Goal: Find specific page/section: Find specific page/section

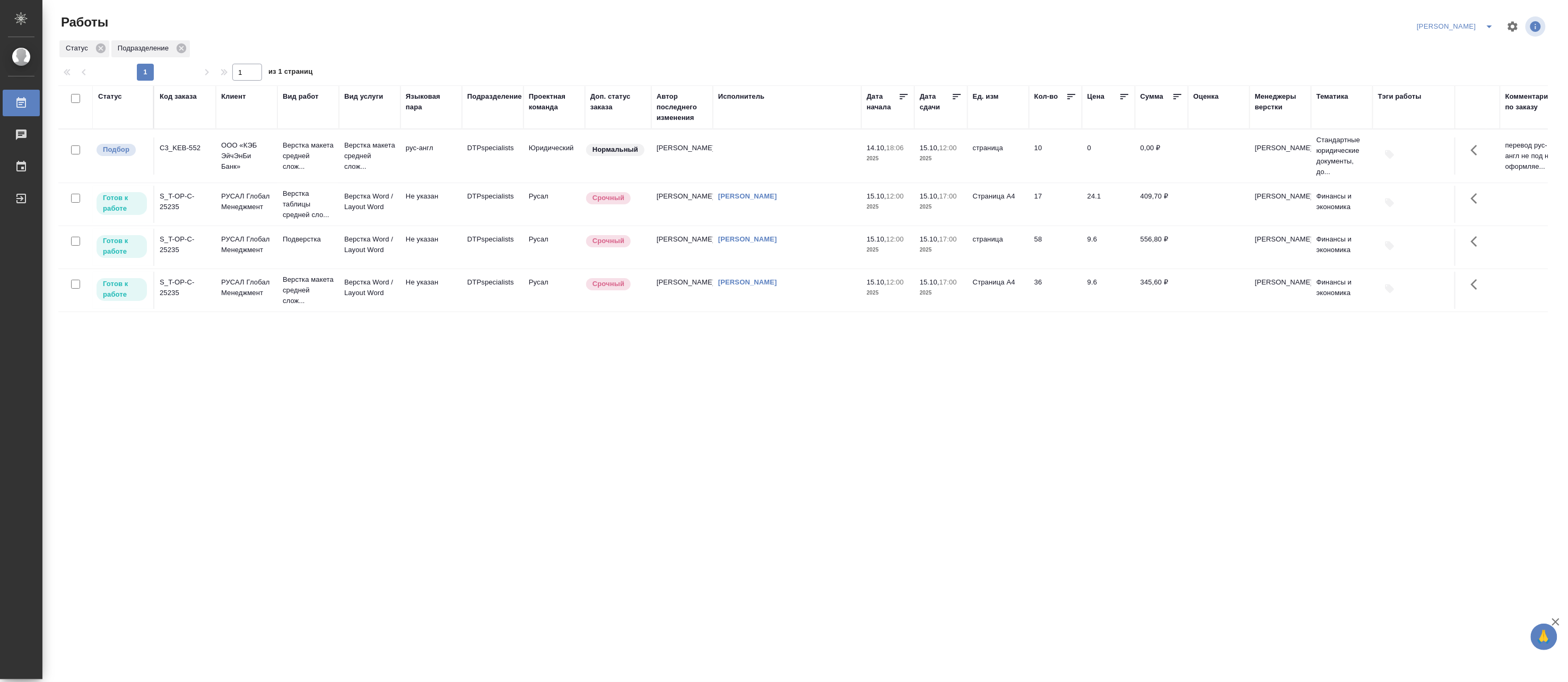
click at [374, 223] on td "Верстка Word / Layout Word" at bounding box center [369, 204] width 61 height 37
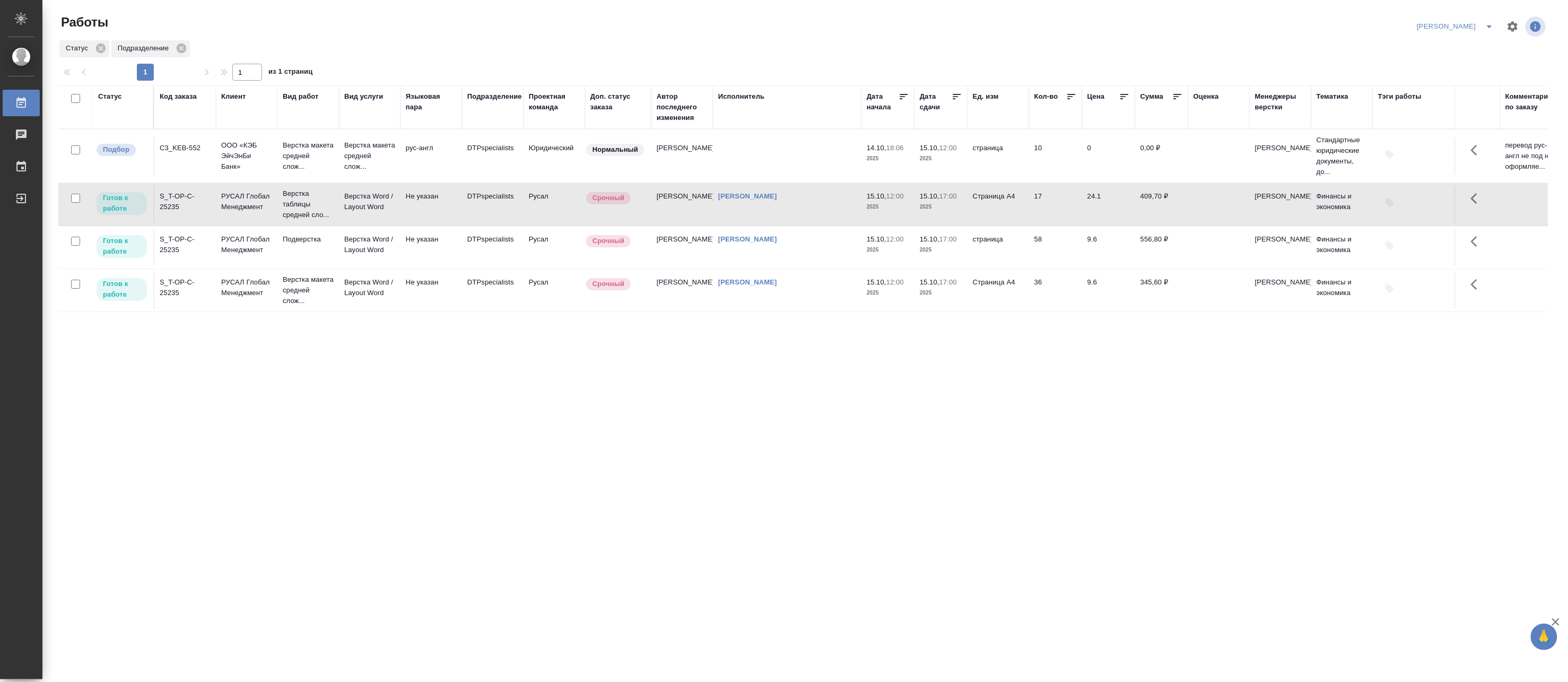
click at [374, 223] on td "Верстка Word / Layout Word" at bounding box center [369, 204] width 61 height 37
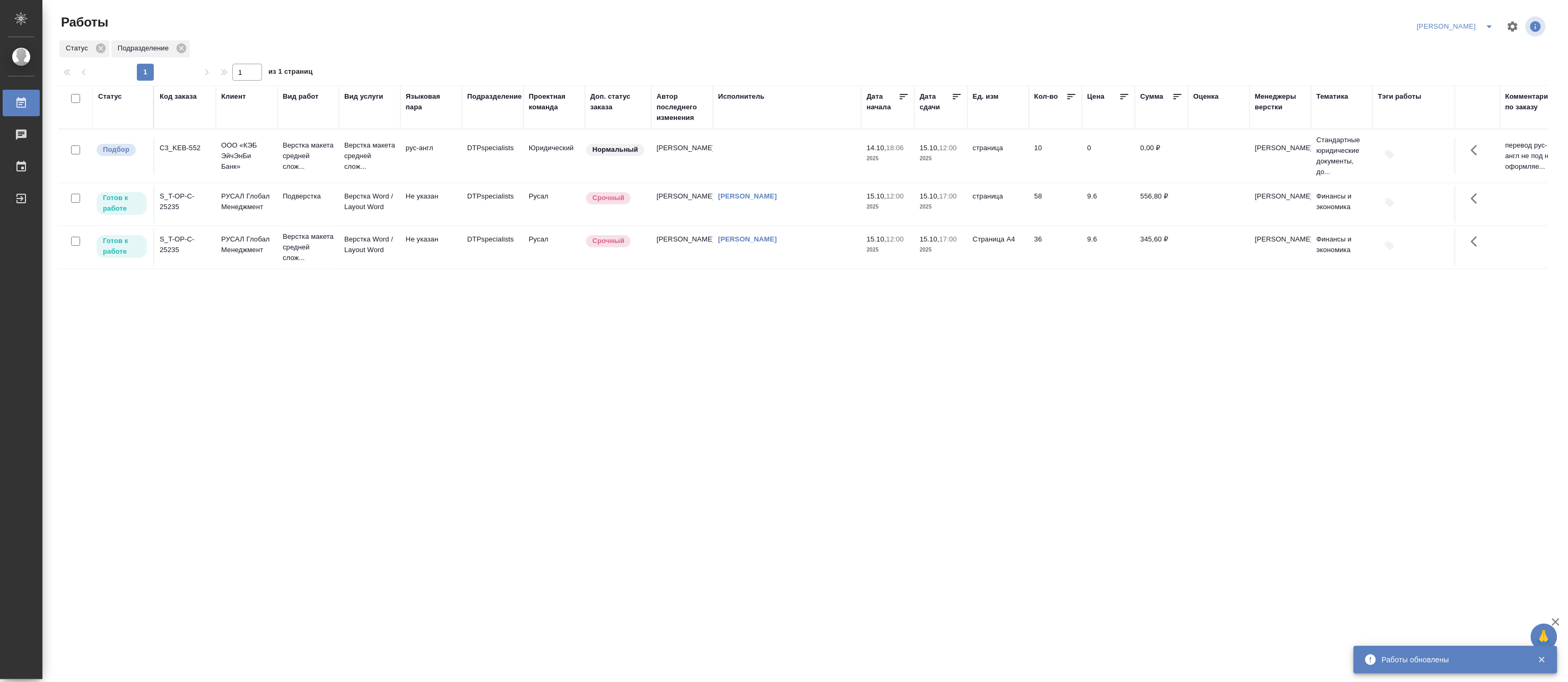
click at [288, 209] on td "Подверстка" at bounding box center [308, 204] width 61 height 37
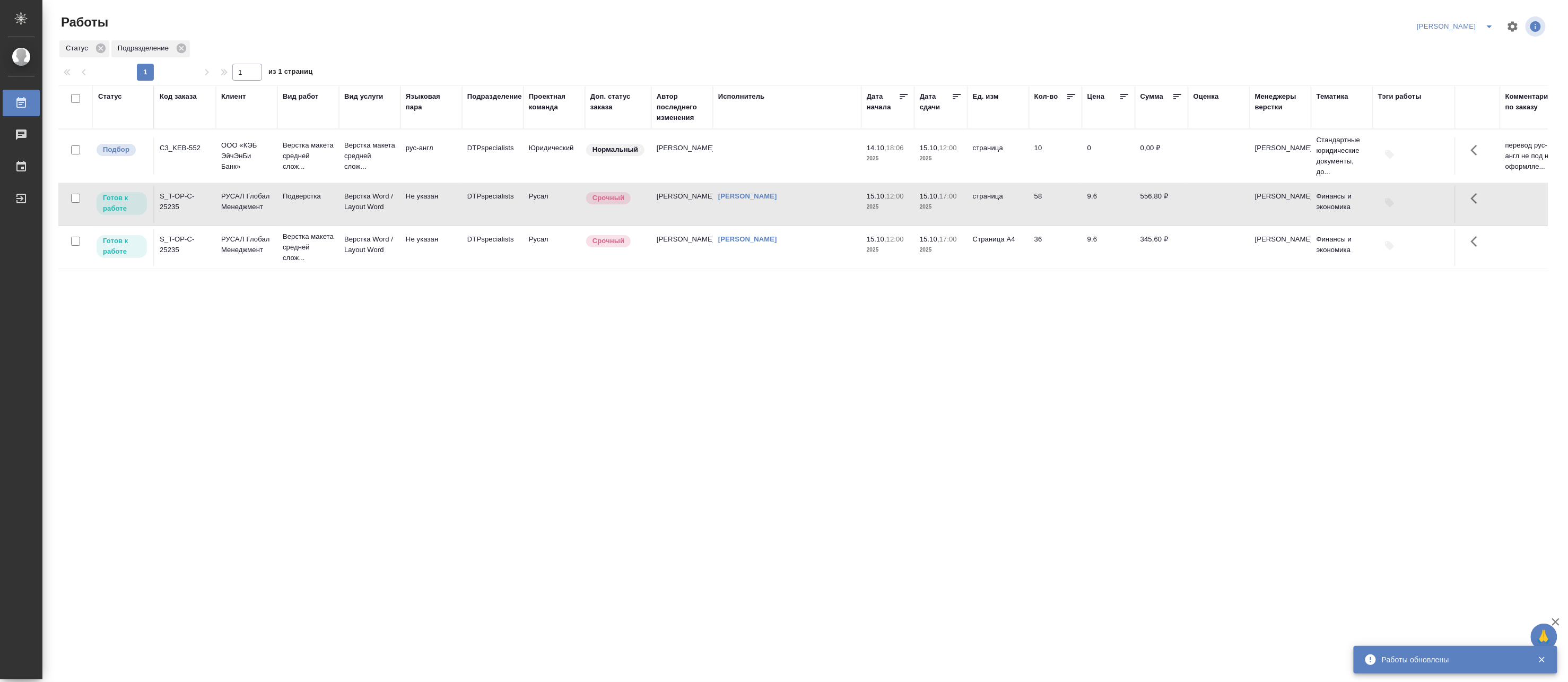
click at [288, 209] on td "Подверстка" at bounding box center [308, 204] width 61 height 37
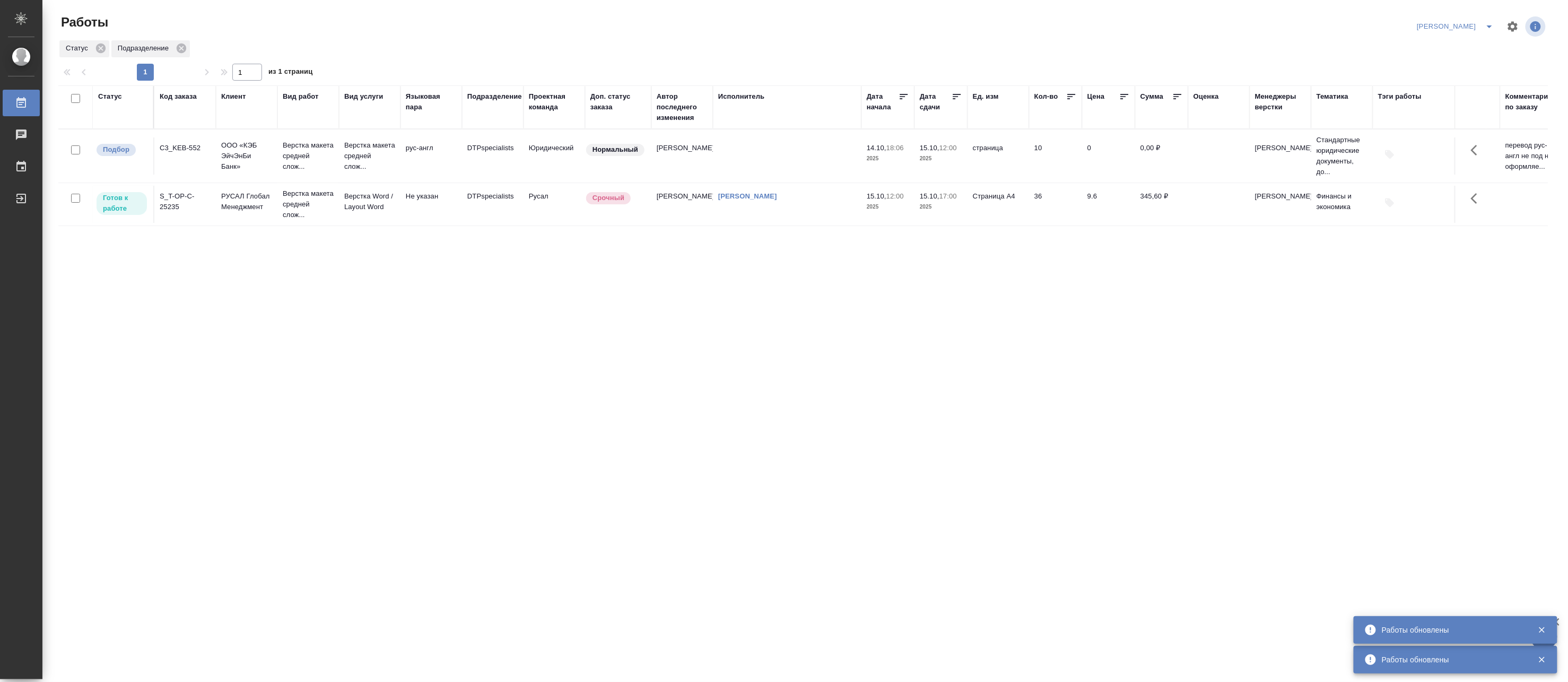
click at [266, 213] on p "РУСАЛ Глобал Менеджмент" at bounding box center [247, 202] width 51 height 21
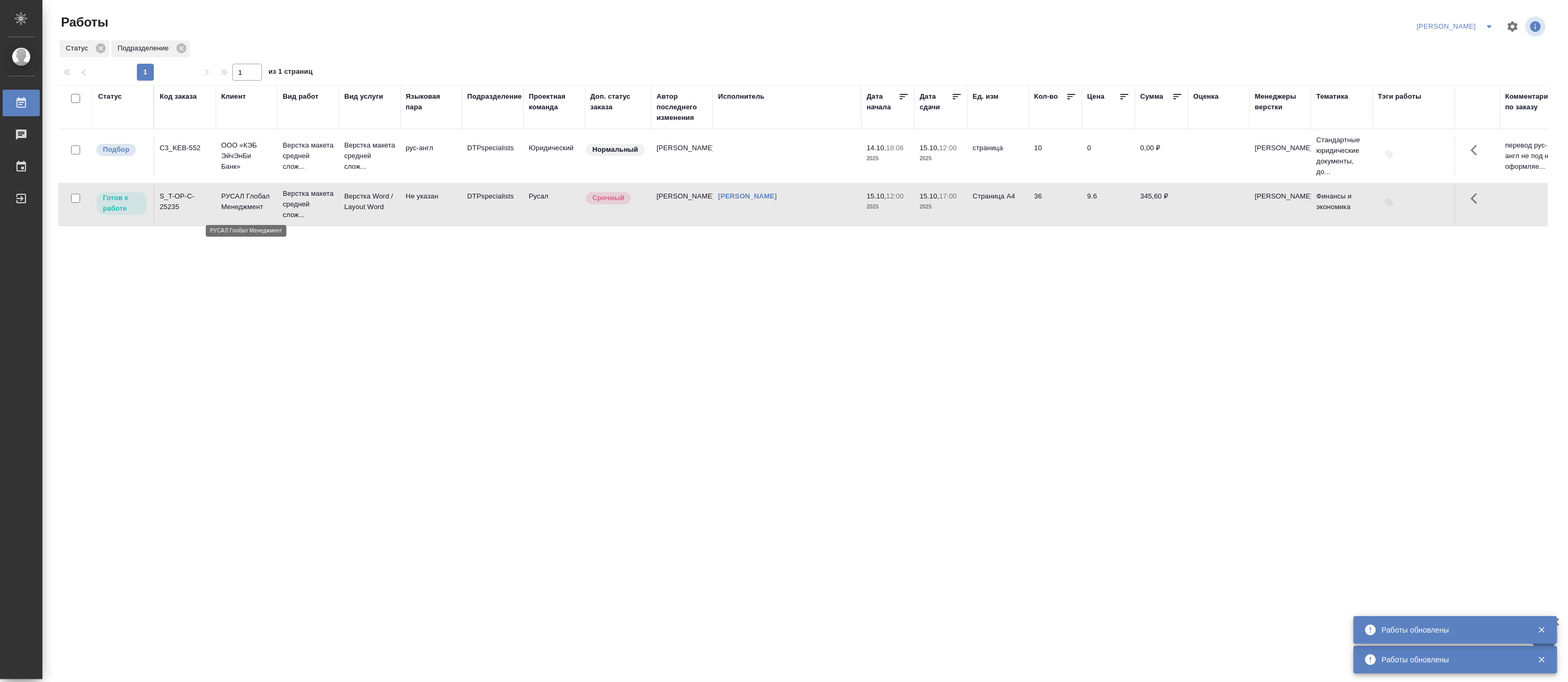
click at [266, 213] on p "РУСАЛ Глобал Менеджмент" at bounding box center [247, 202] width 51 height 21
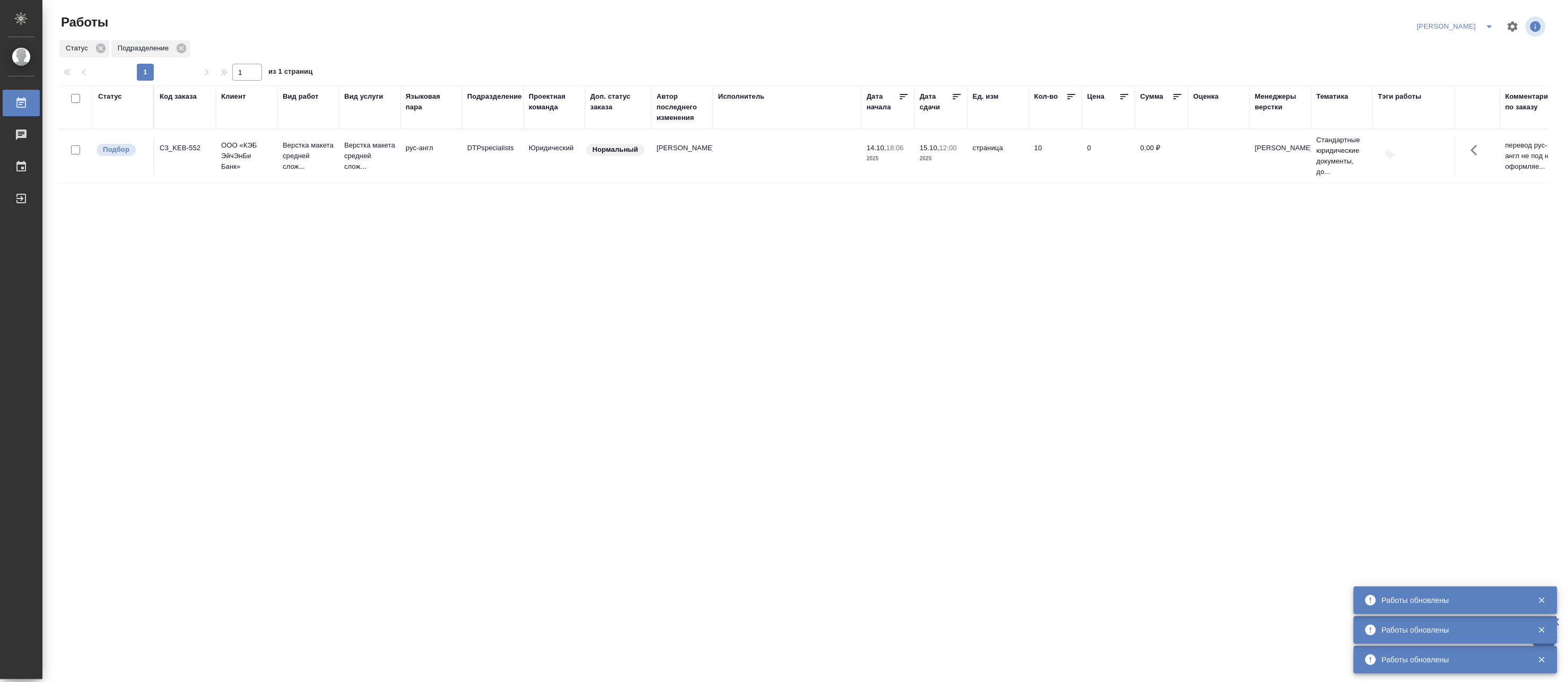
click at [1483, 19] on button "split button" at bounding box center [1489, 27] width 21 height 17
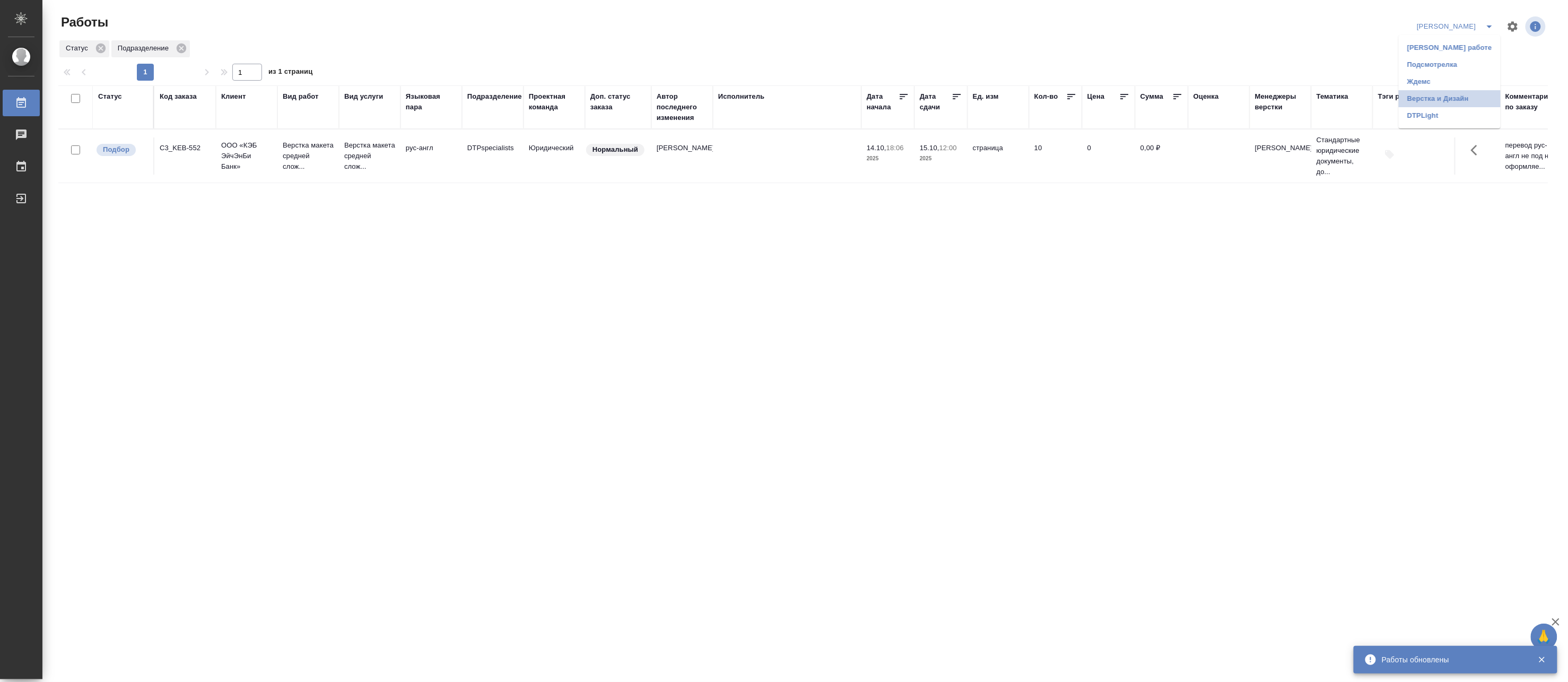
click at [1452, 94] on li "Верстка и Дизайн" at bounding box center [1449, 99] width 102 height 17
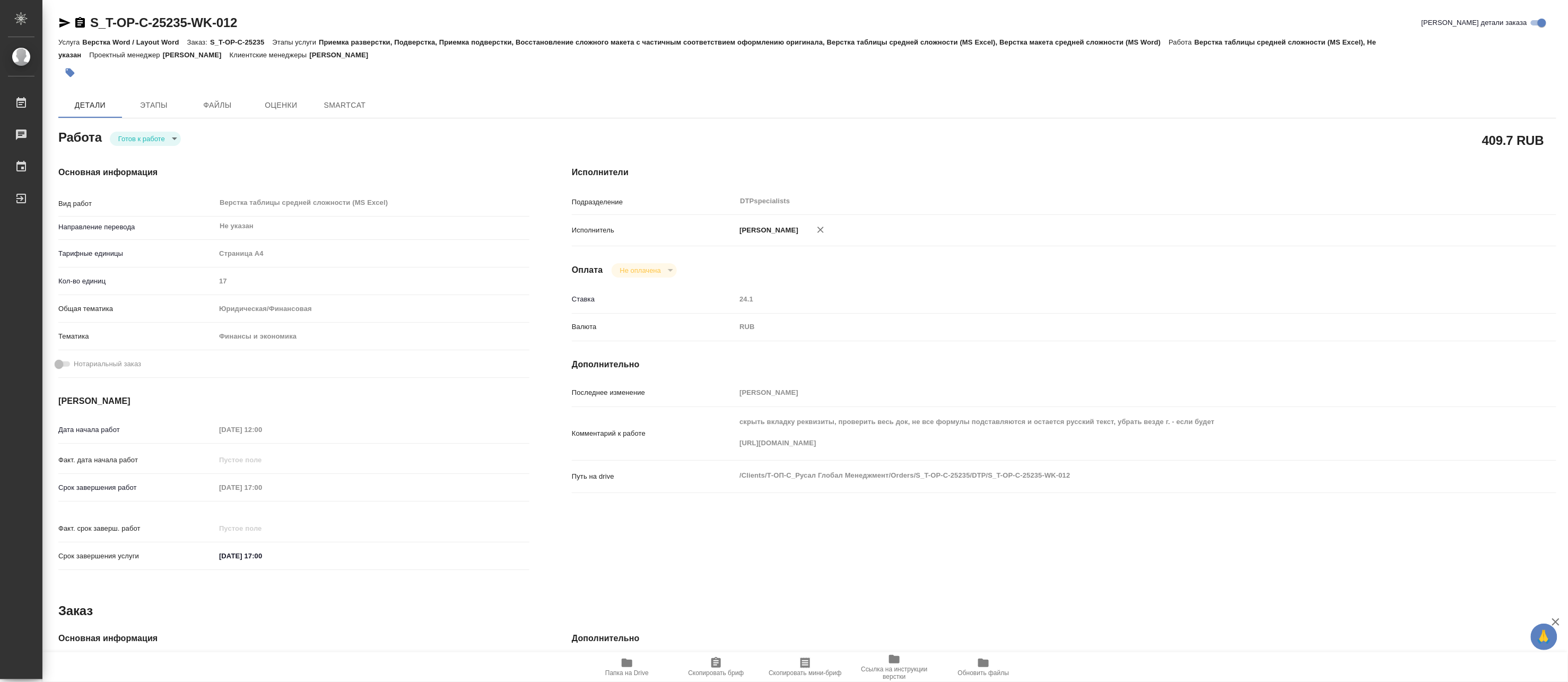
type textarea "x"
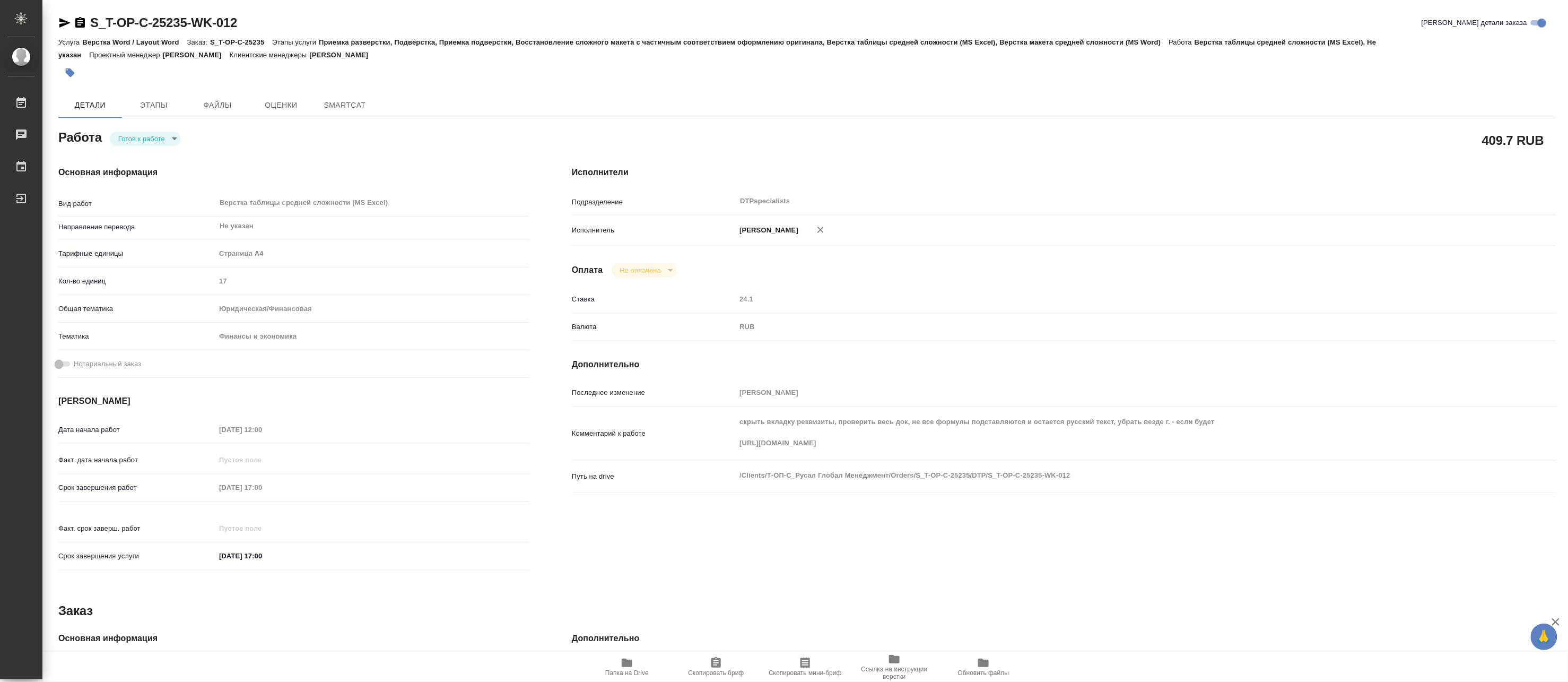
type textarea "x"
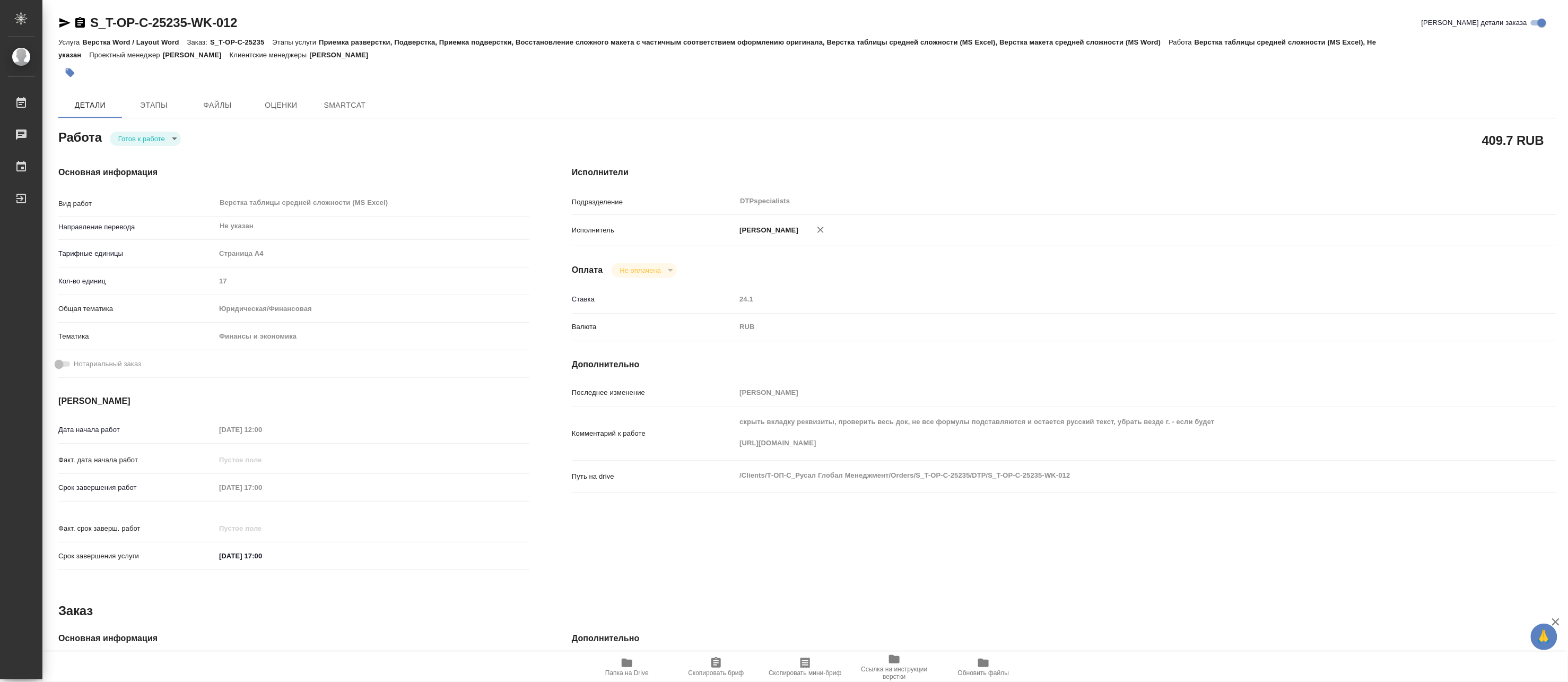
type textarea "x"
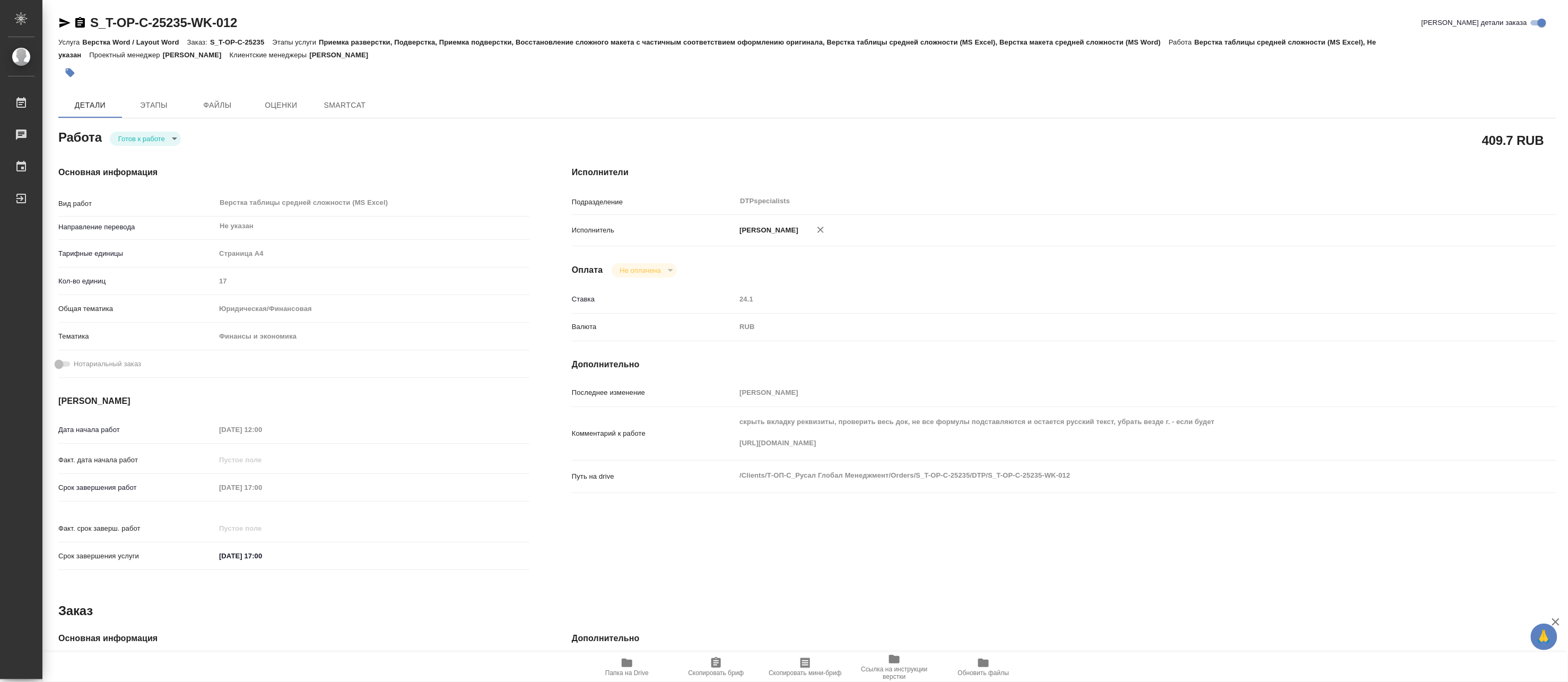
click at [126, 140] on body "🙏 .cls-1 fill:#fff; AWATERA Matveeva Maria Работы Чаты График Выйти S_T-OP-C-25…" at bounding box center [784, 341] width 1568 height 682
type textarea "x"
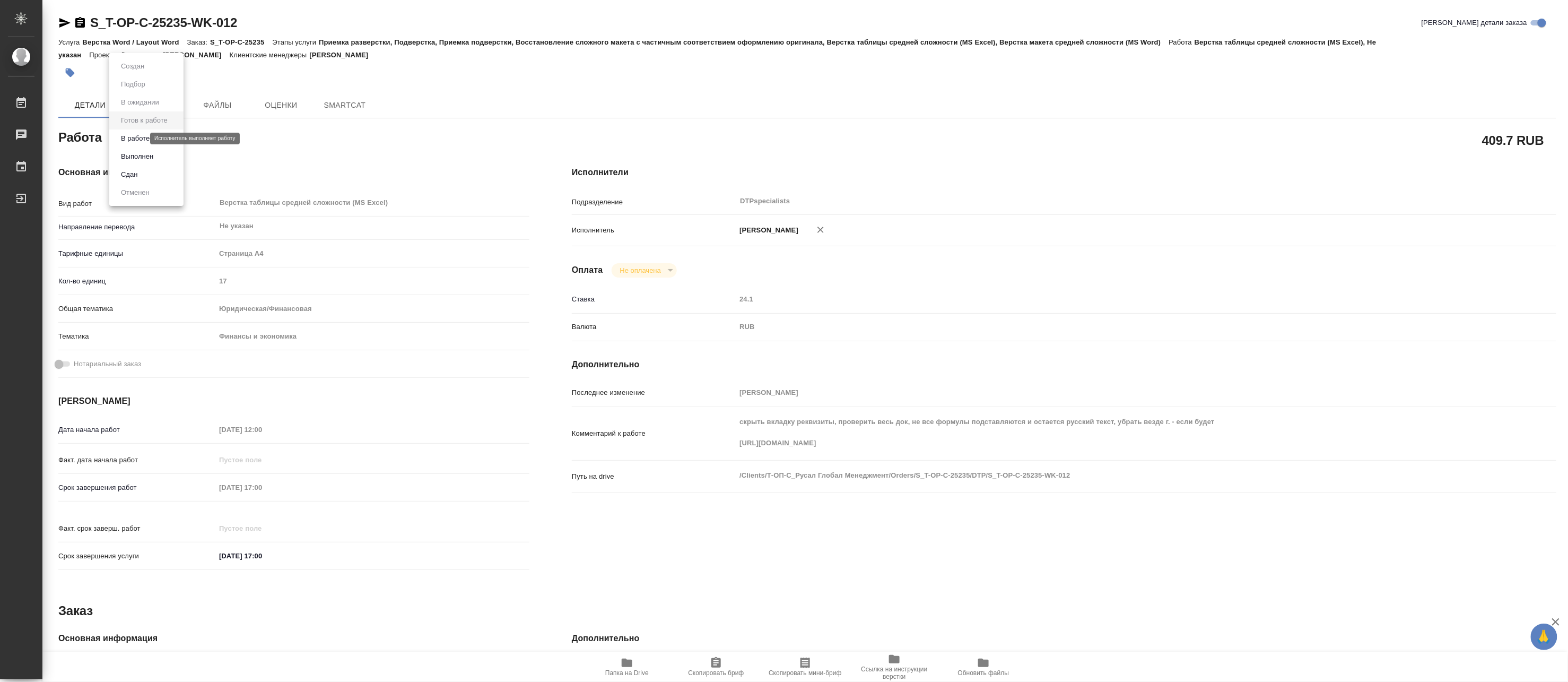
type textarea "x"
click at [126, 143] on button "В работе" at bounding box center [135, 138] width 35 height 12
type textarea "x"
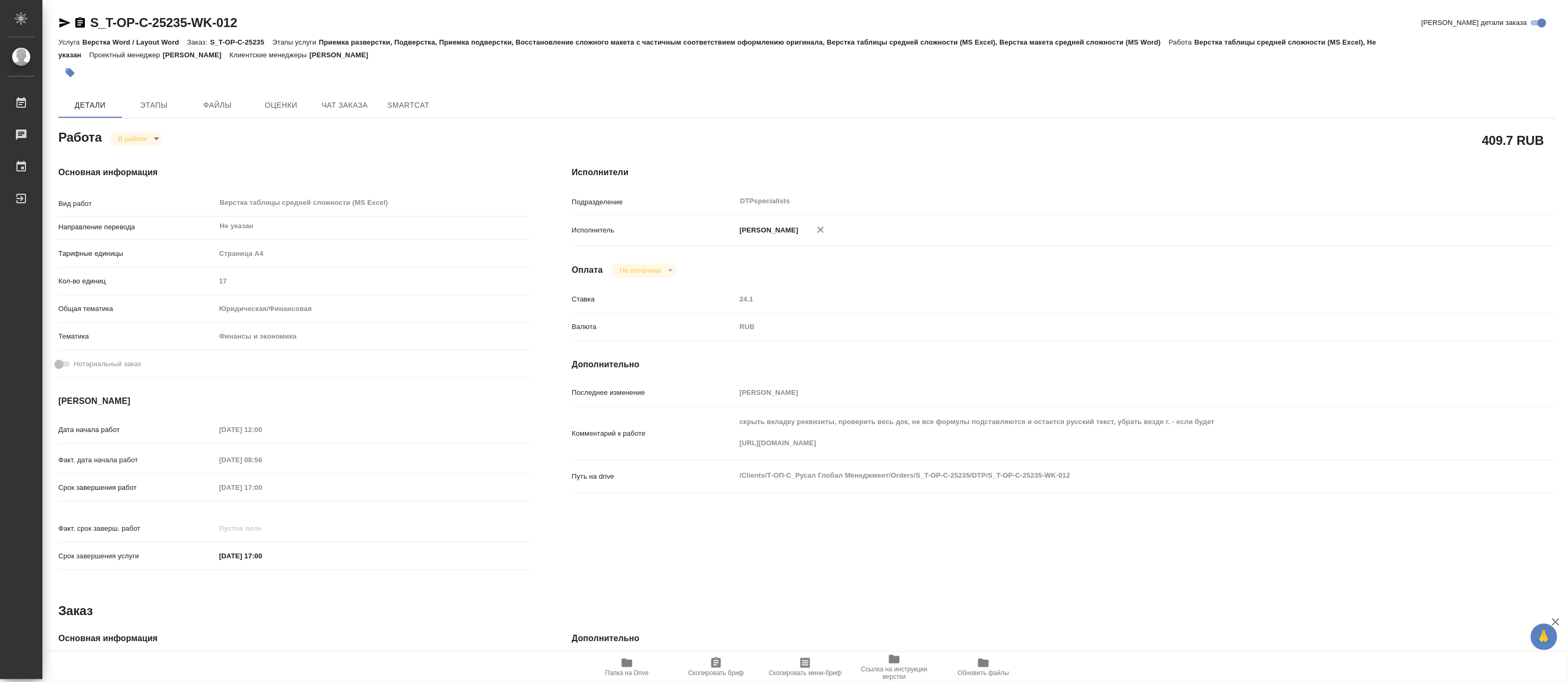
type textarea "x"
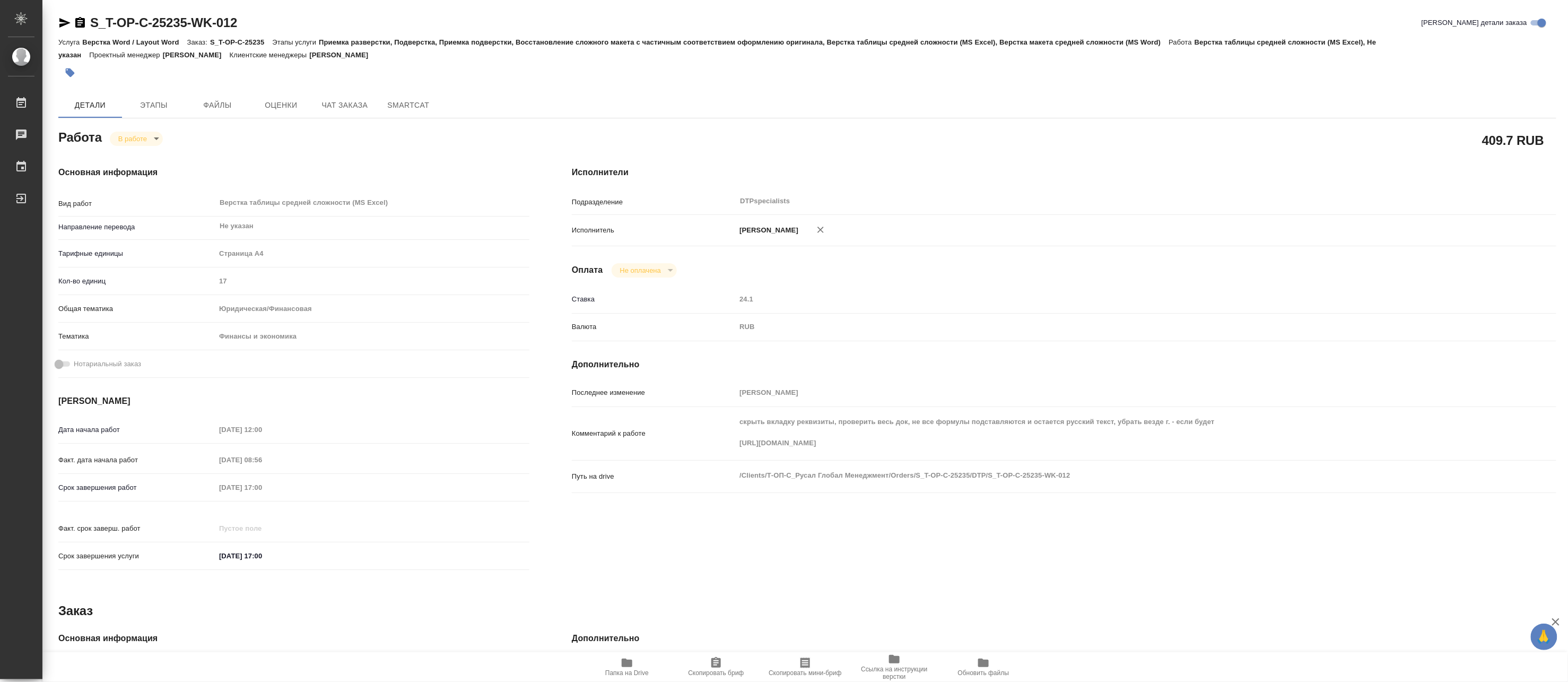
type textarea "x"
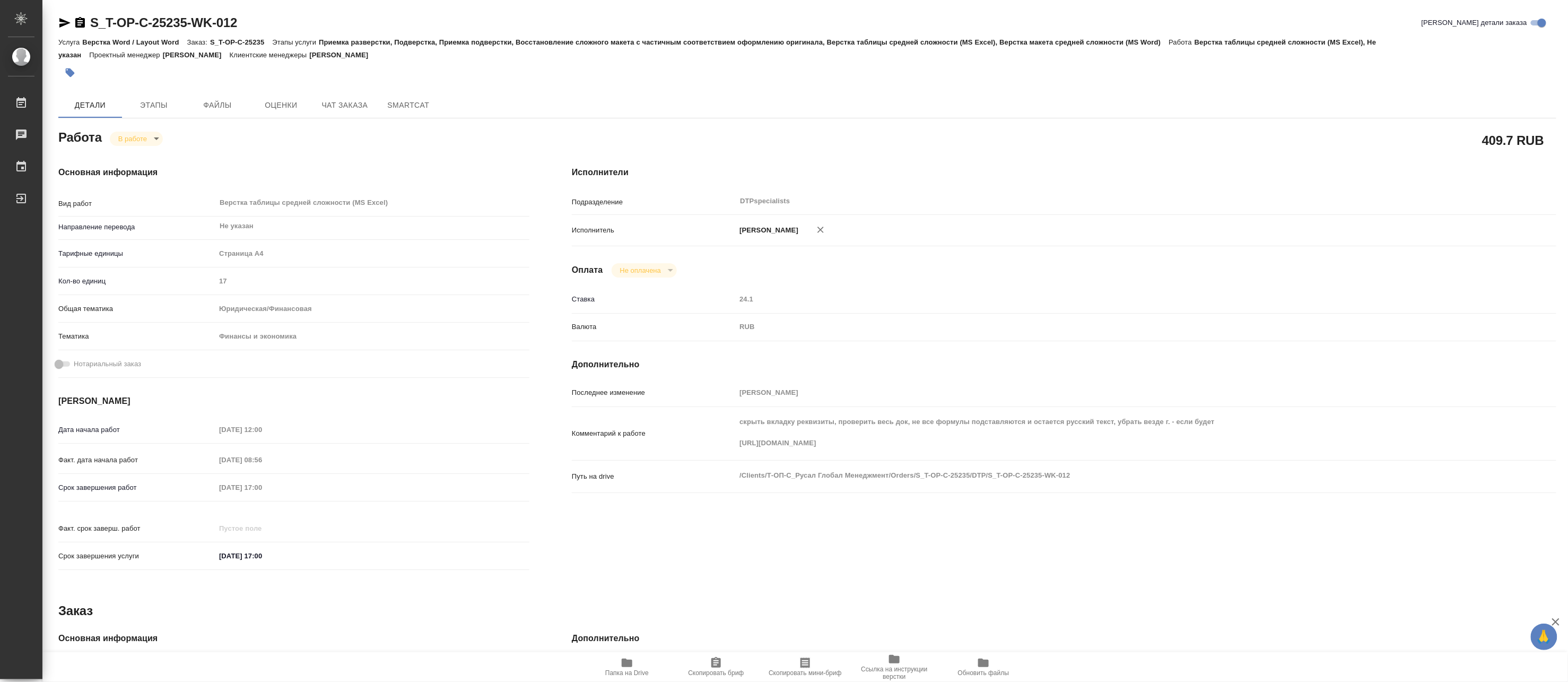
type textarea "x"
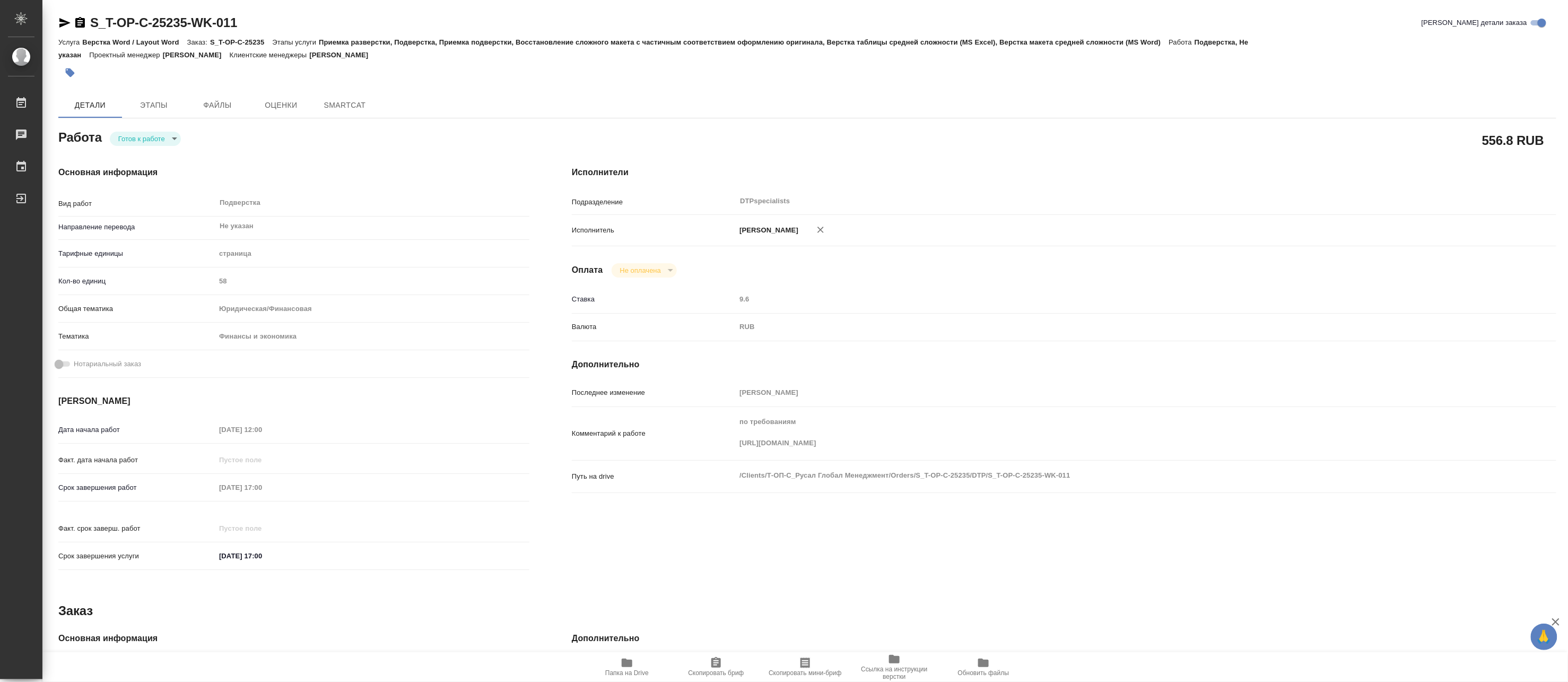
type textarea "x"
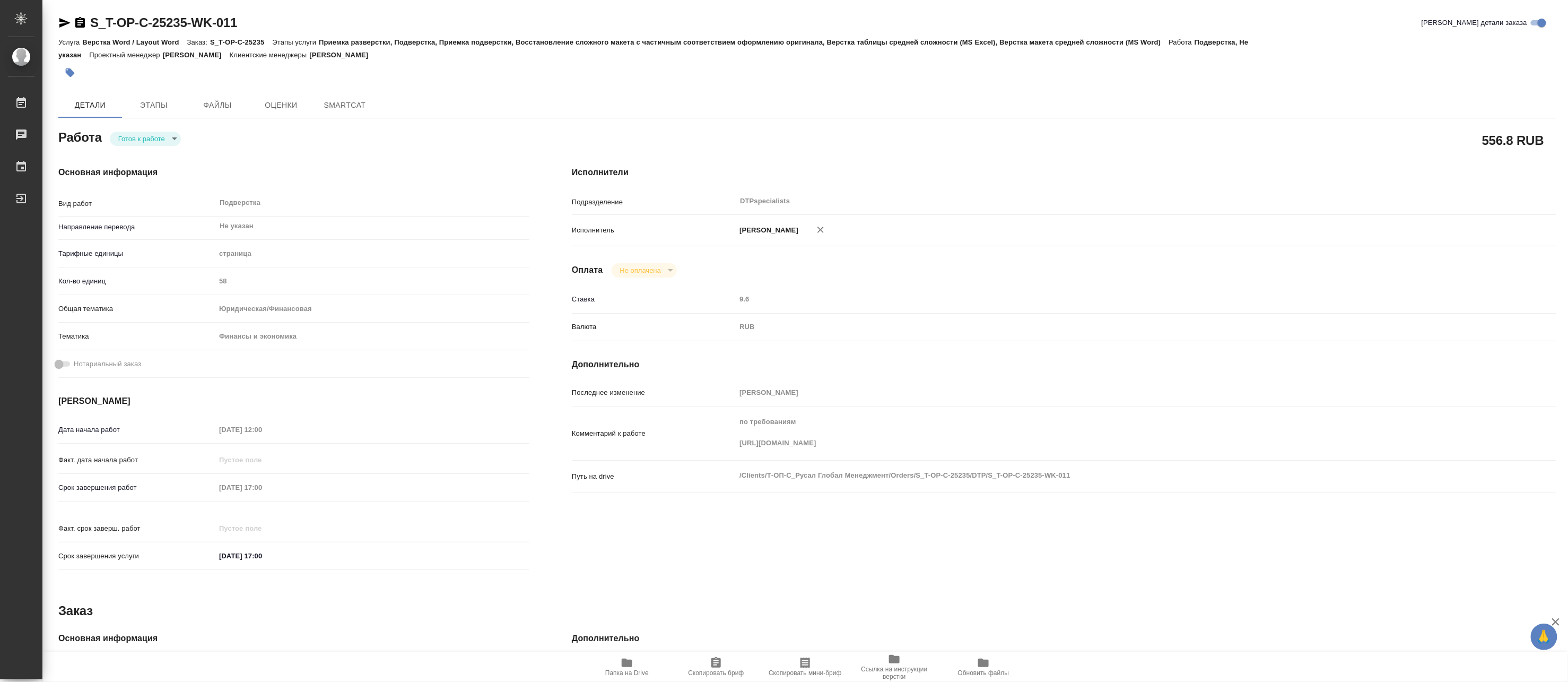
type textarea "x"
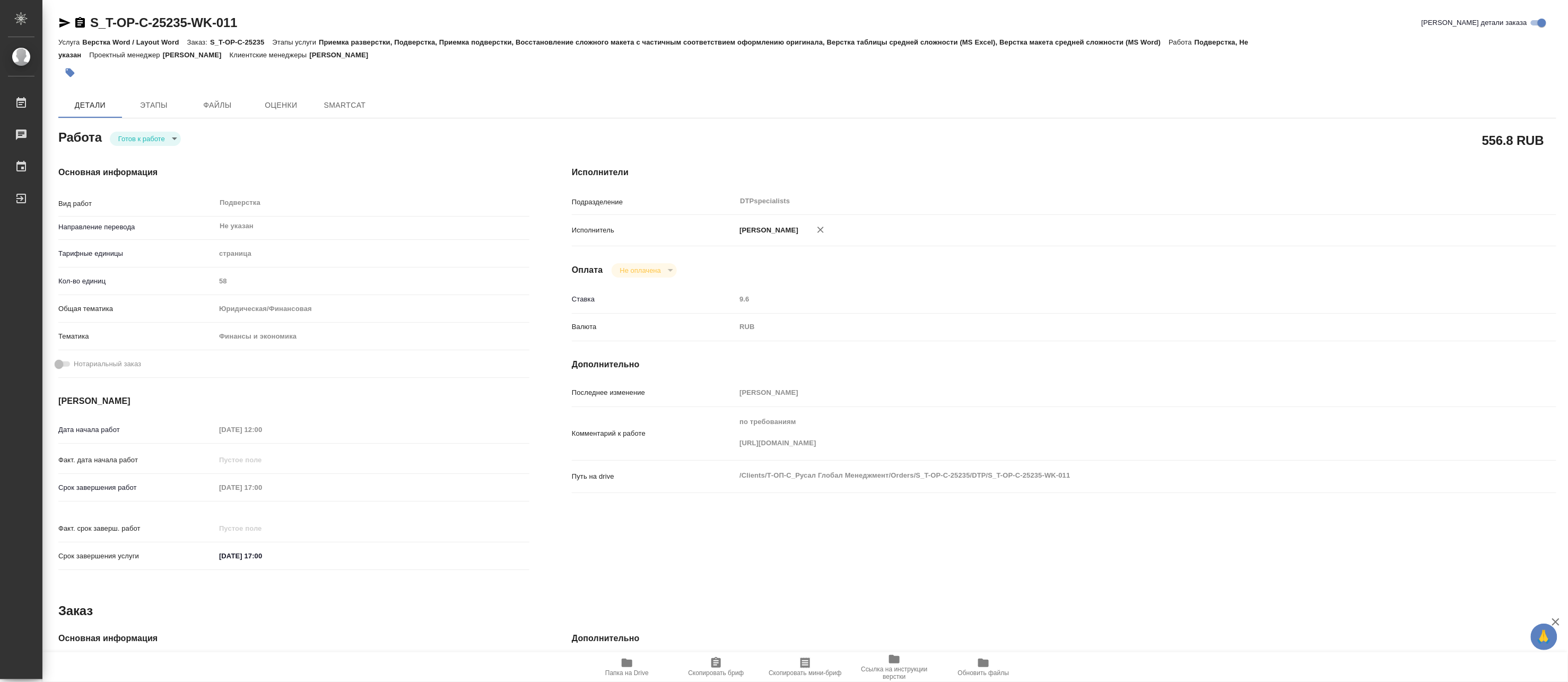
type textarea "x"
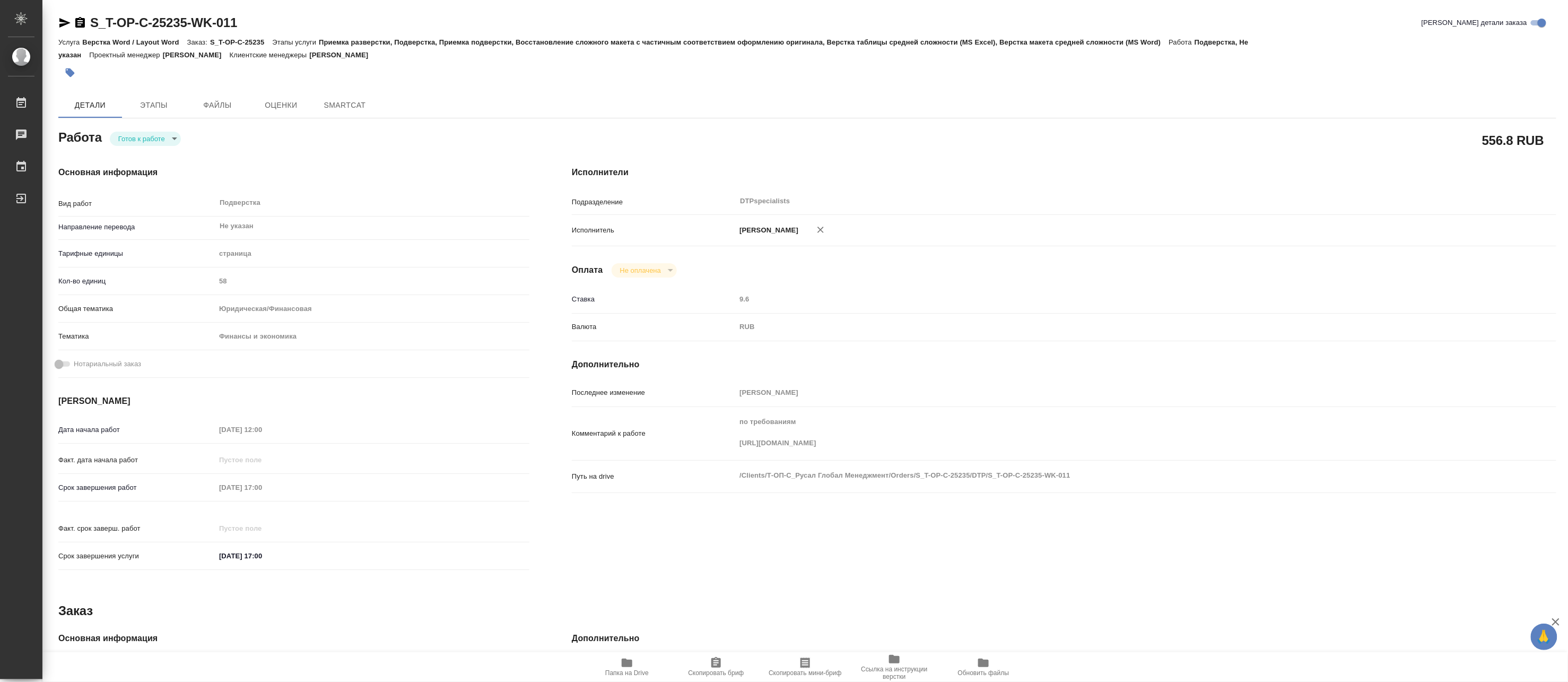
type textarea "x"
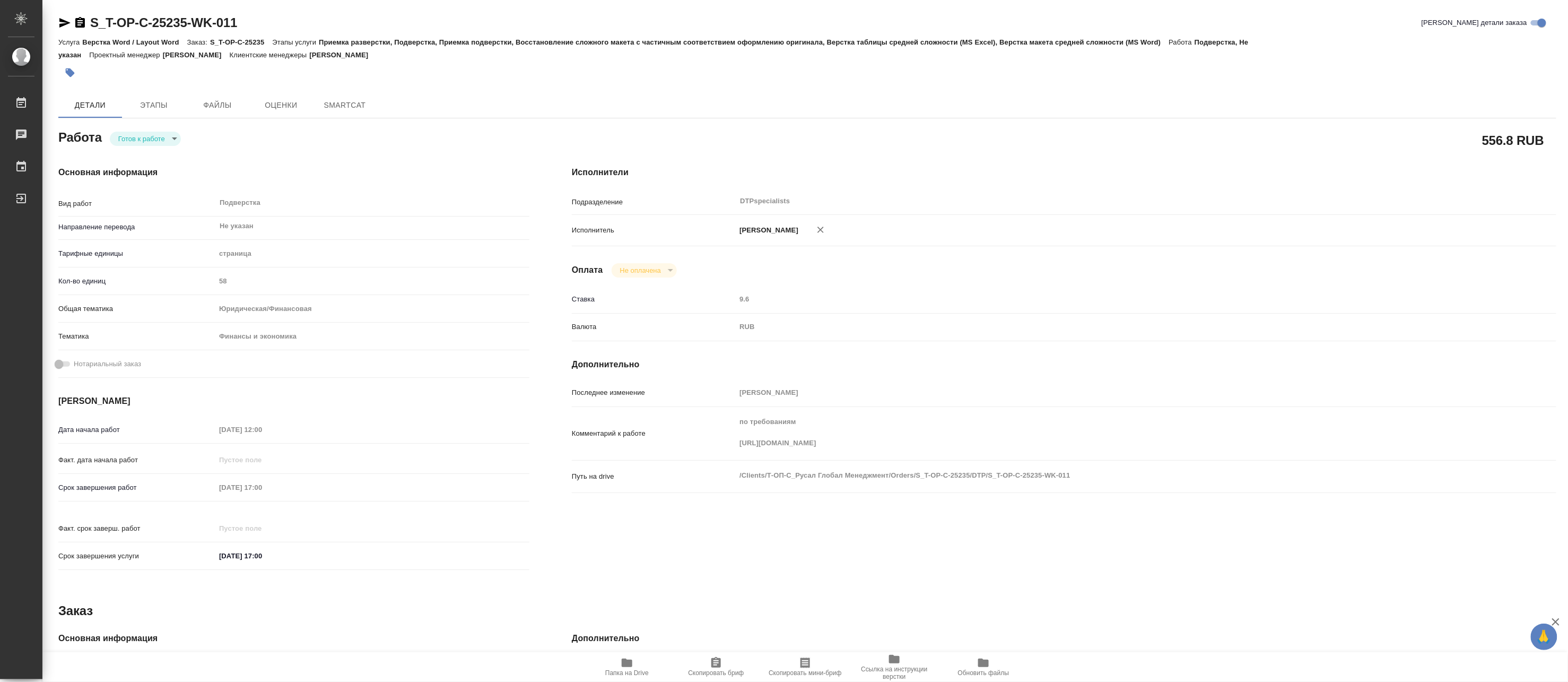
type textarea "x"
click at [131, 135] on body "🙏 .cls-1 fill:#fff; AWATERA Matveeva Maria Работы Чаты График Выйти S_T-OP-C-25…" at bounding box center [784, 341] width 1568 height 682
type textarea "x"
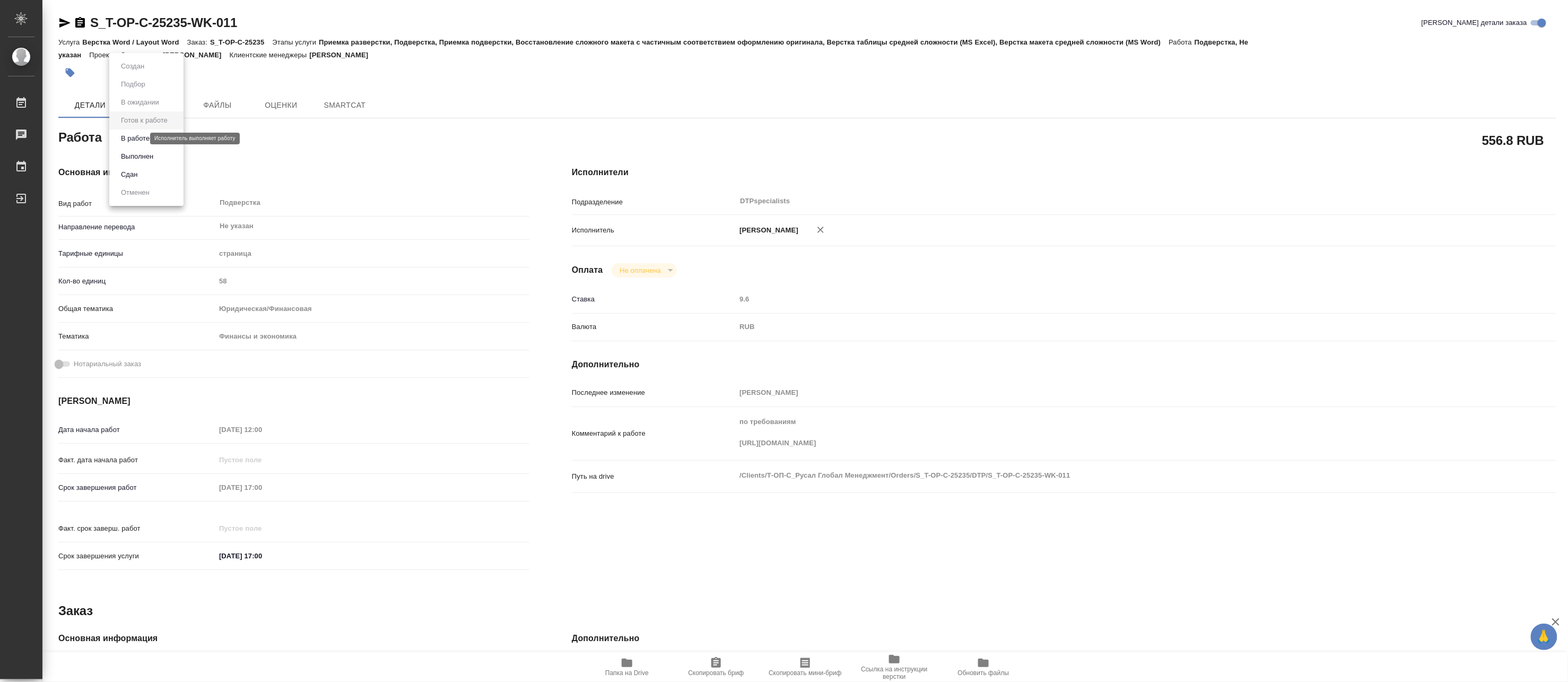
type textarea "x"
click at [129, 139] on button "В работе" at bounding box center [135, 138] width 35 height 12
type textarea "x"
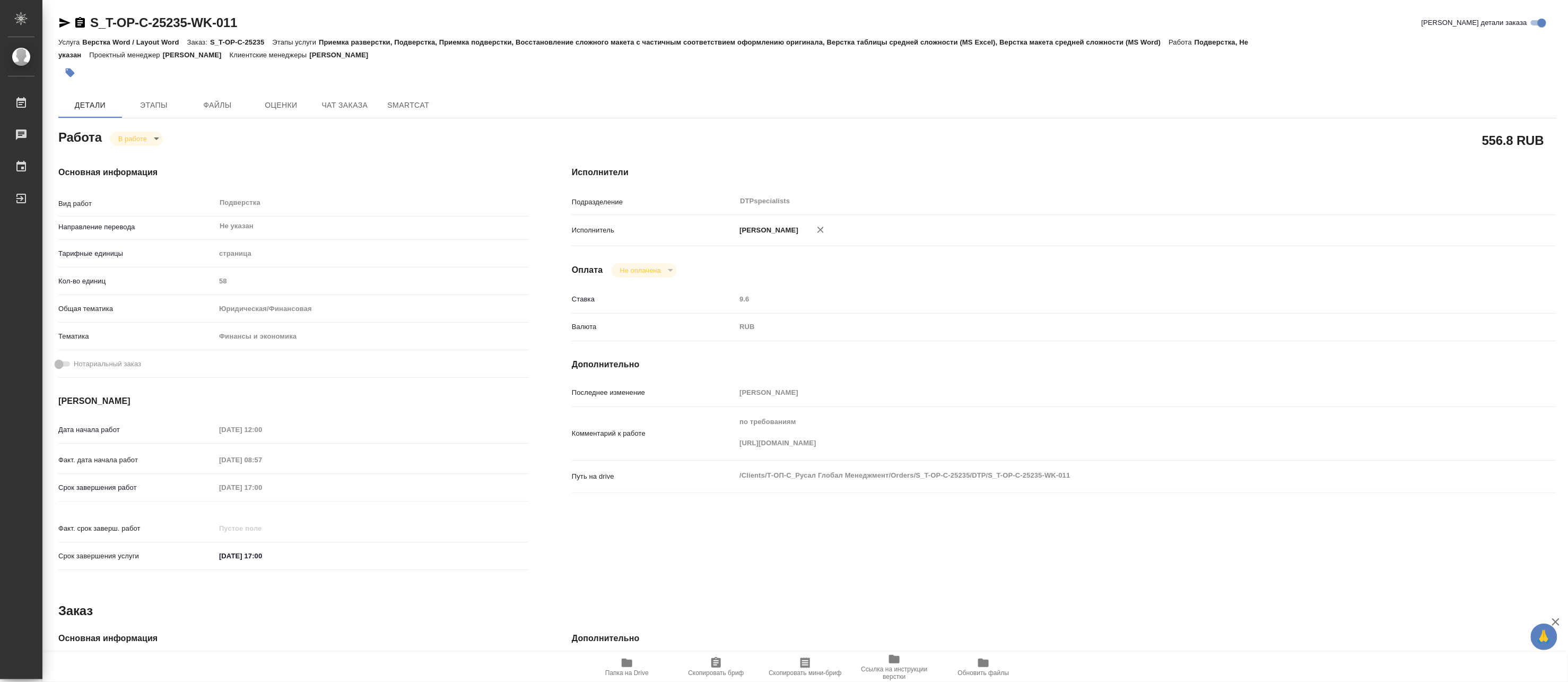
type textarea "x"
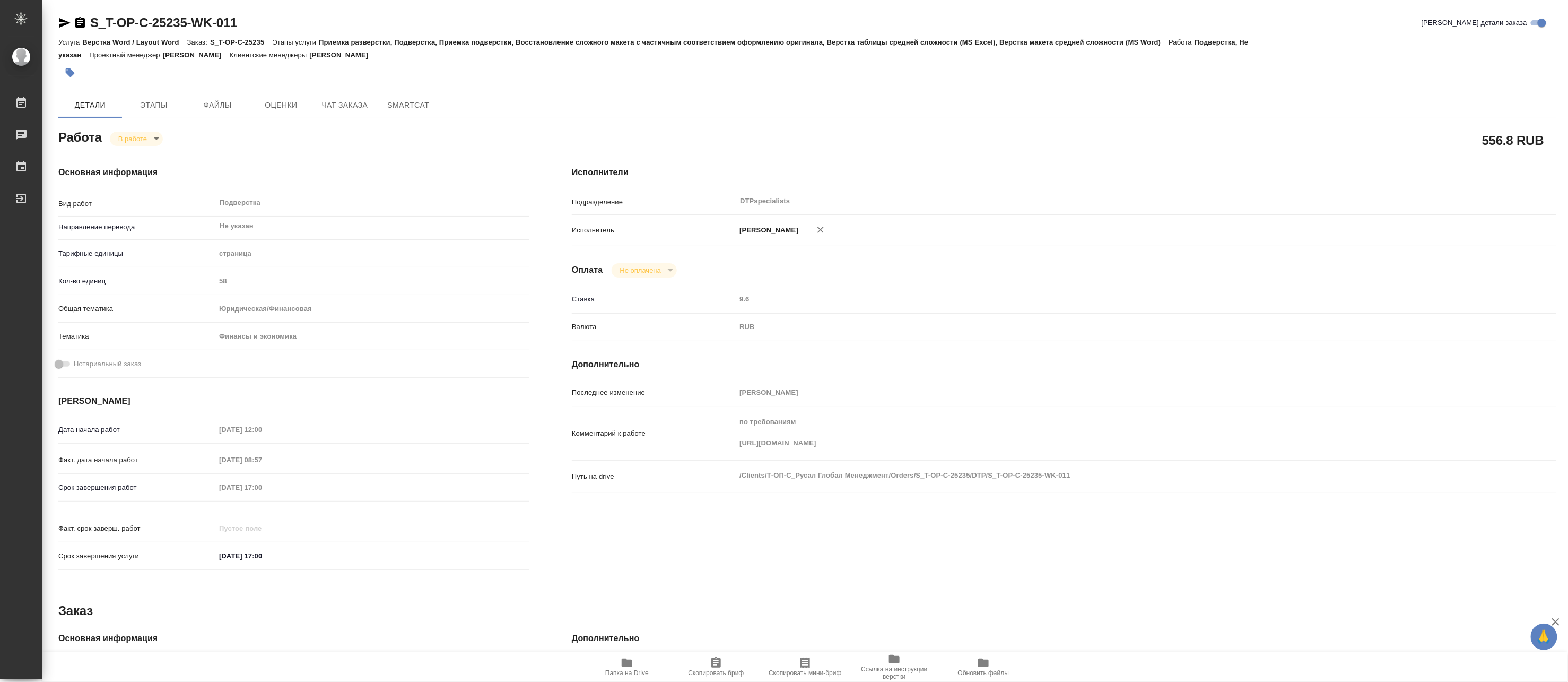
type textarea "x"
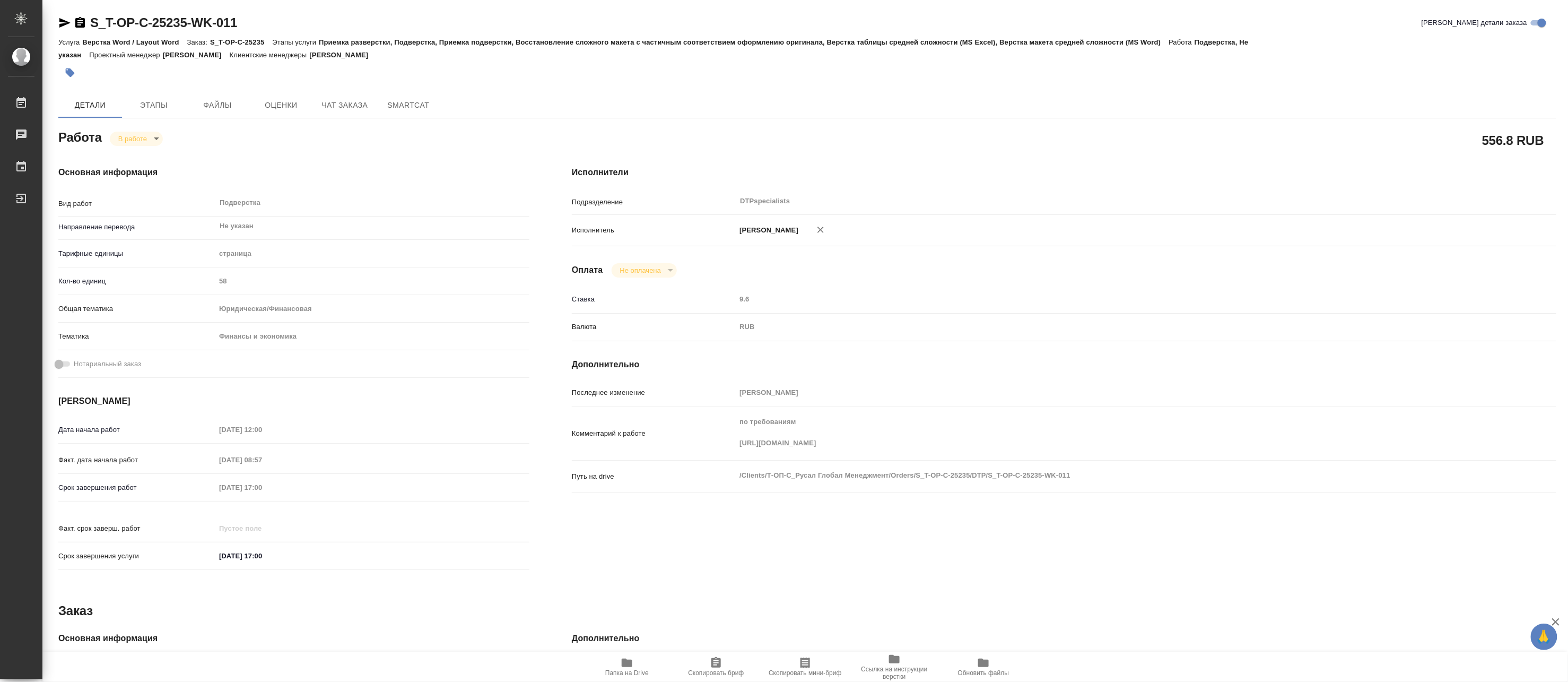
type textarea "x"
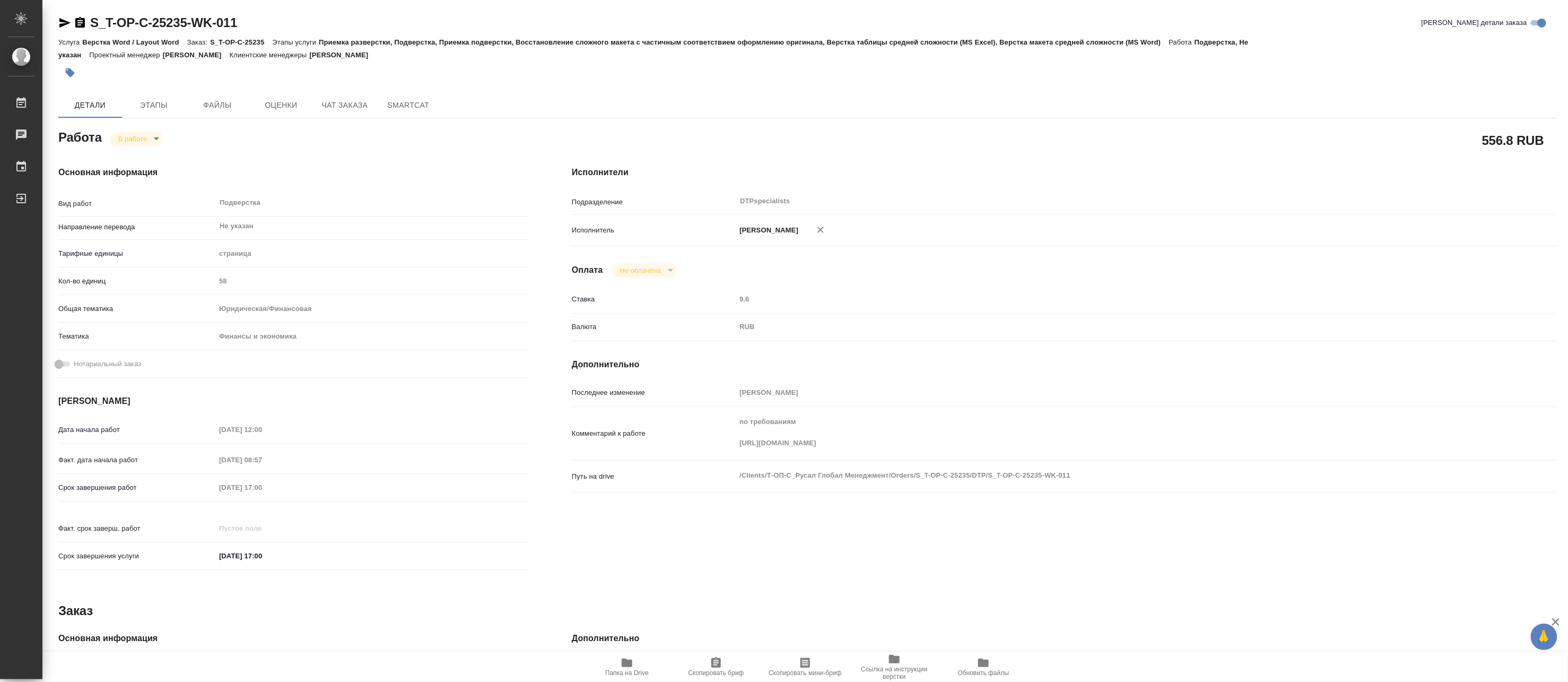
type textarea "x"
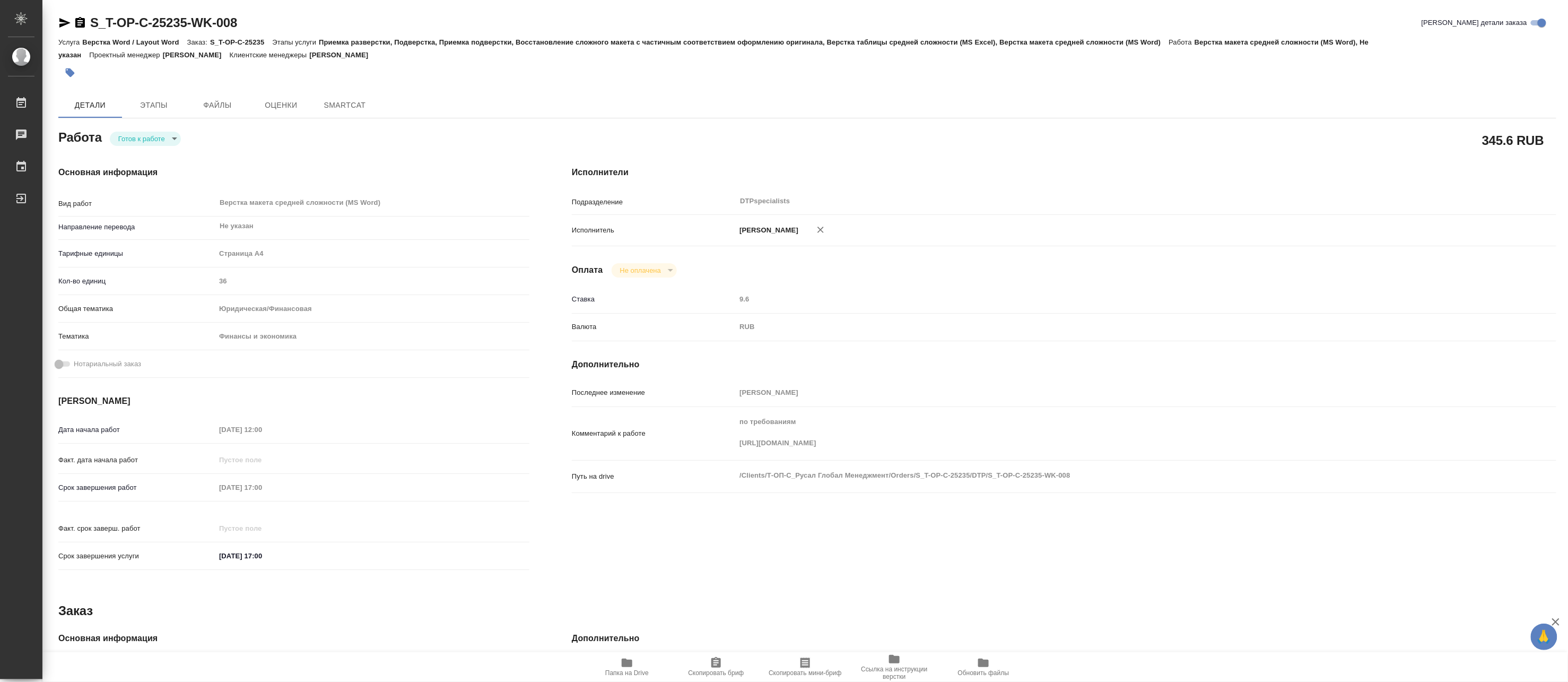
type textarea "x"
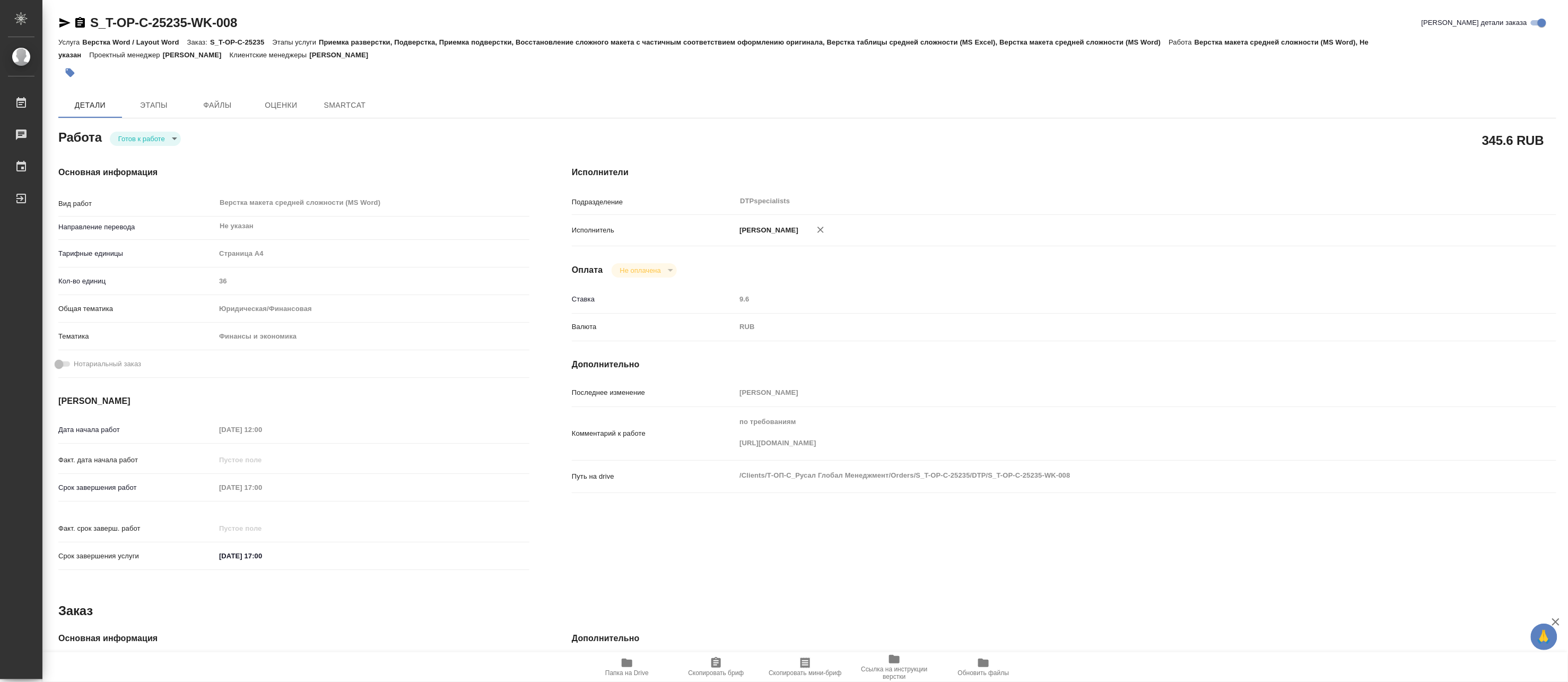
type textarea "x"
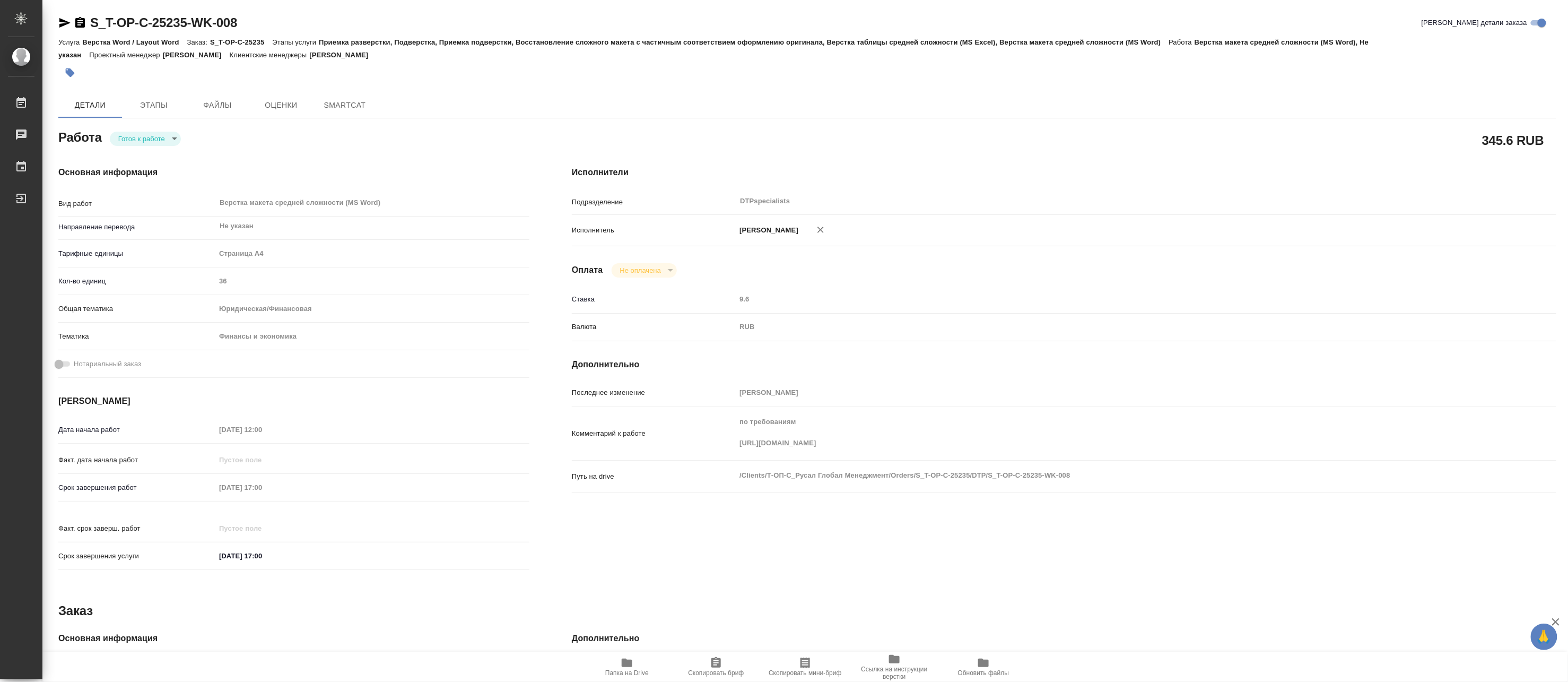
type textarea "x"
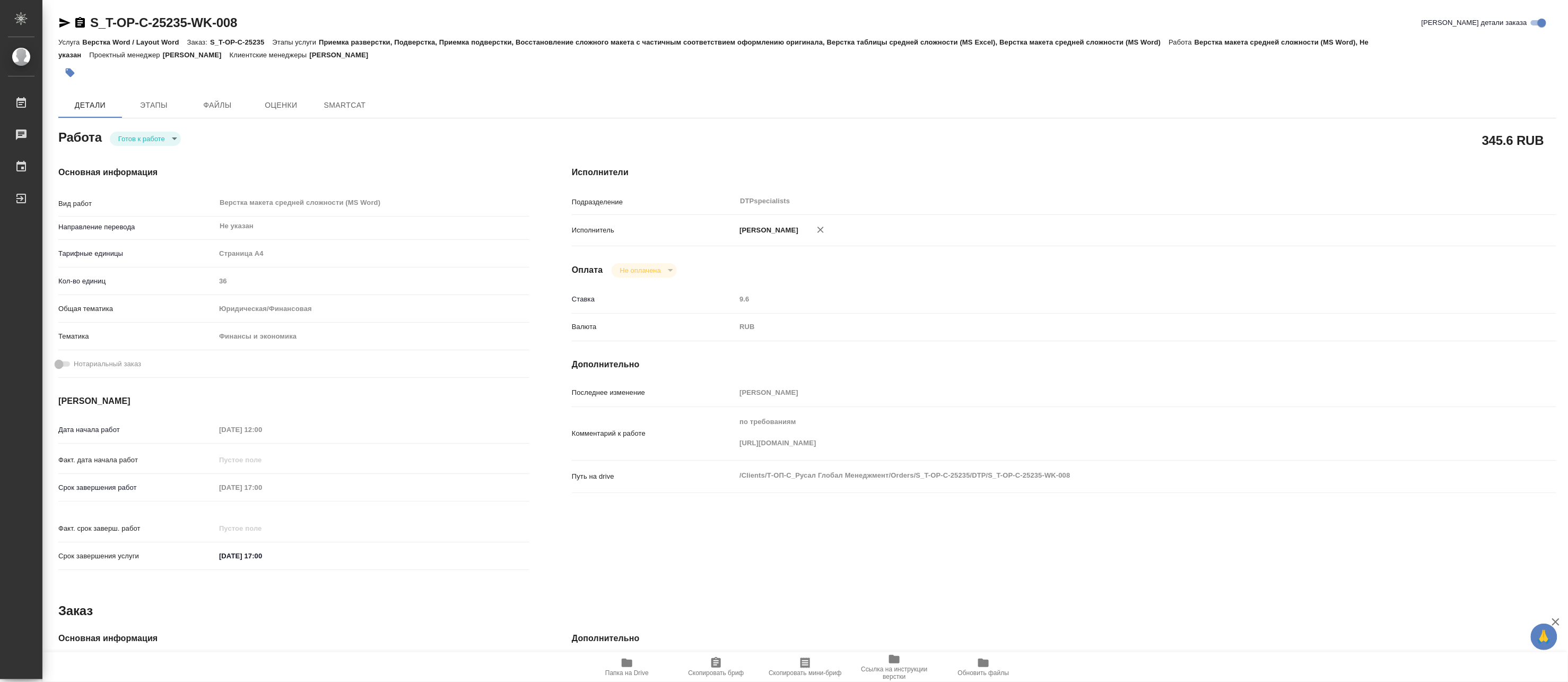
type textarea "x"
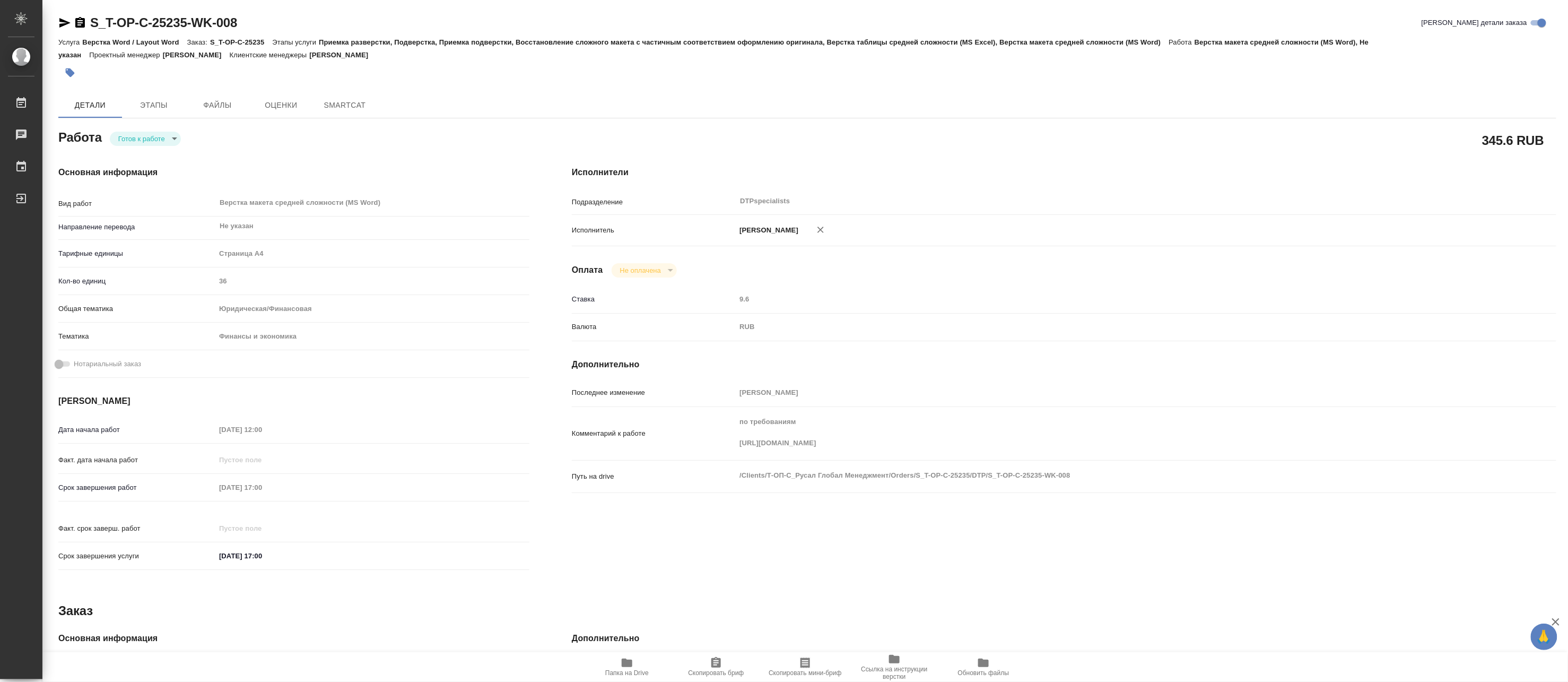
type textarea "x"
click at [142, 141] on body "🙏 .cls-1 fill:#fff; AWATERA Matveeva Maria Работы Чаты График Выйти S_T-OP-C-25…" at bounding box center [784, 341] width 1568 height 682
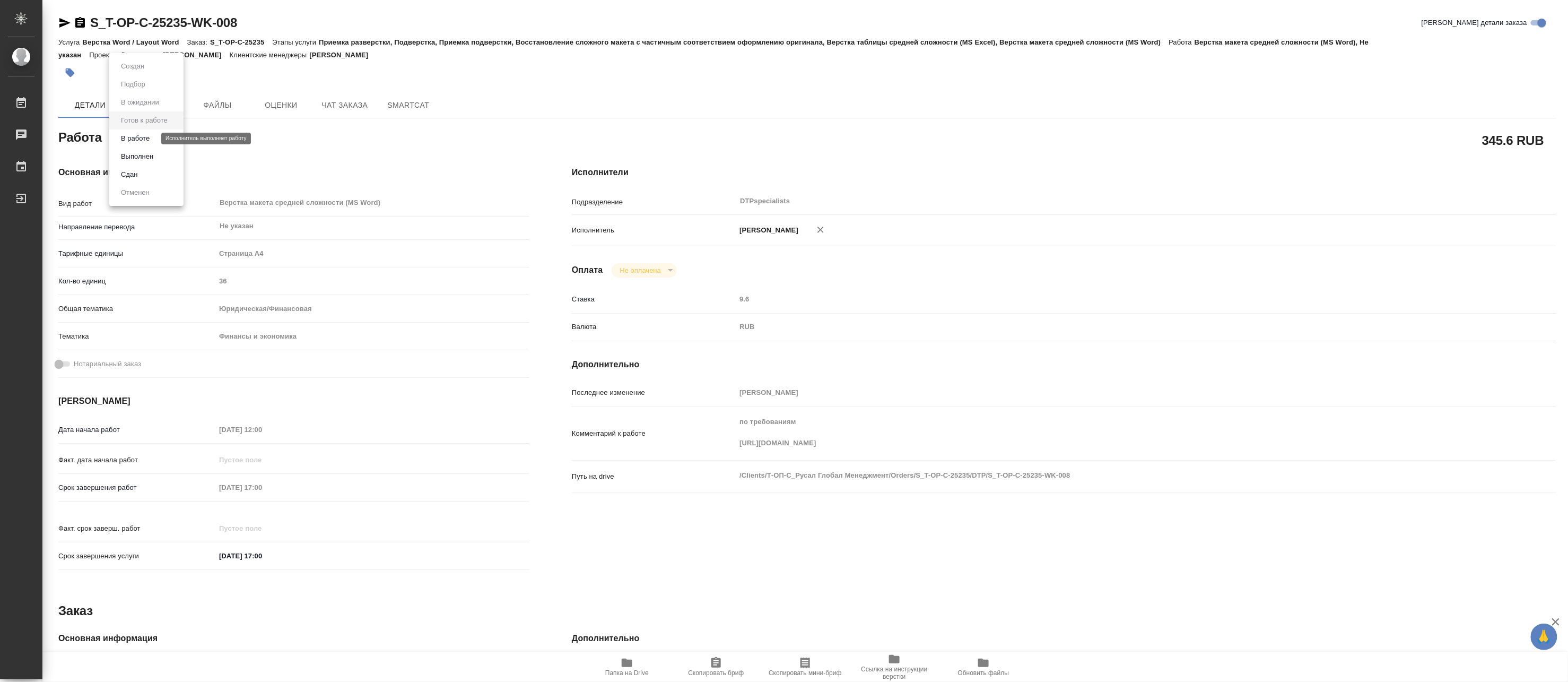
click at [138, 142] on button "В работе" at bounding box center [135, 138] width 35 height 12
type textarea "x"
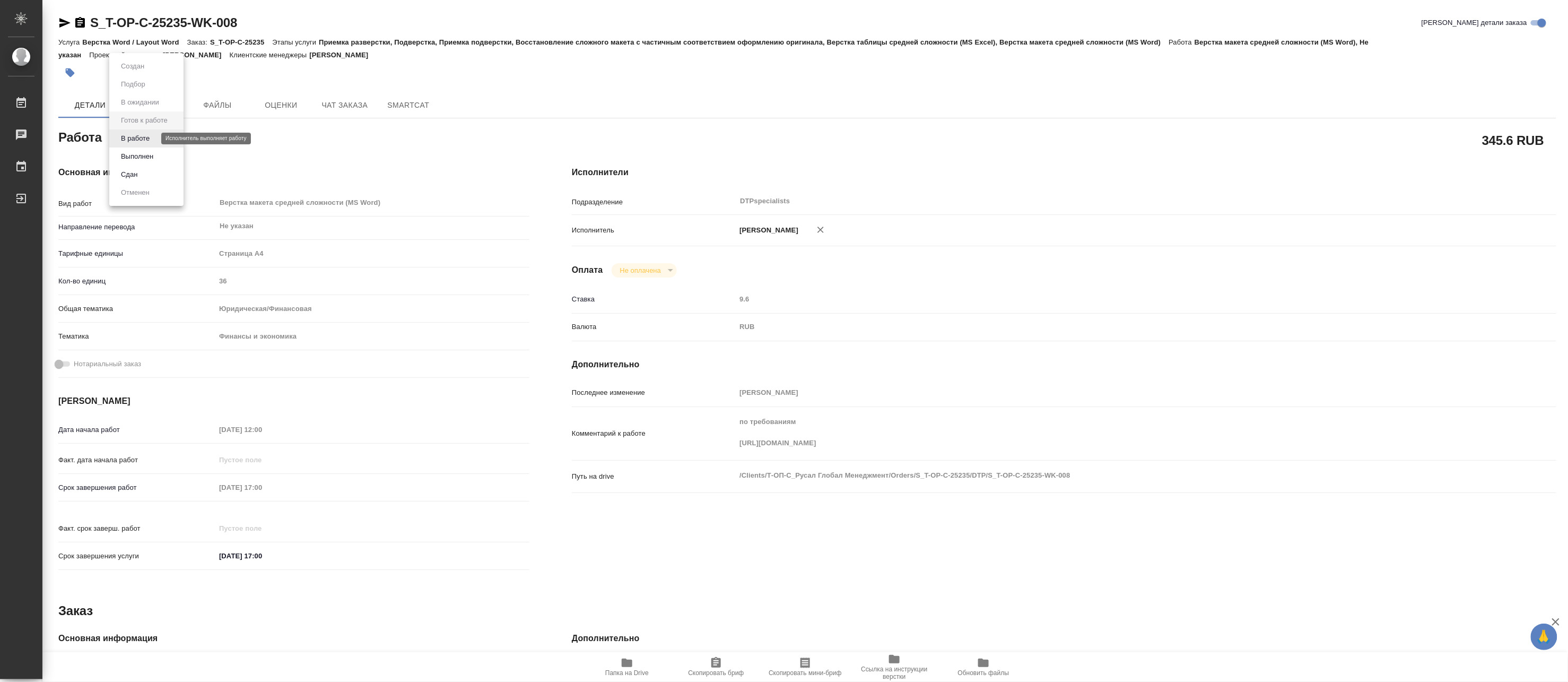
type textarea "x"
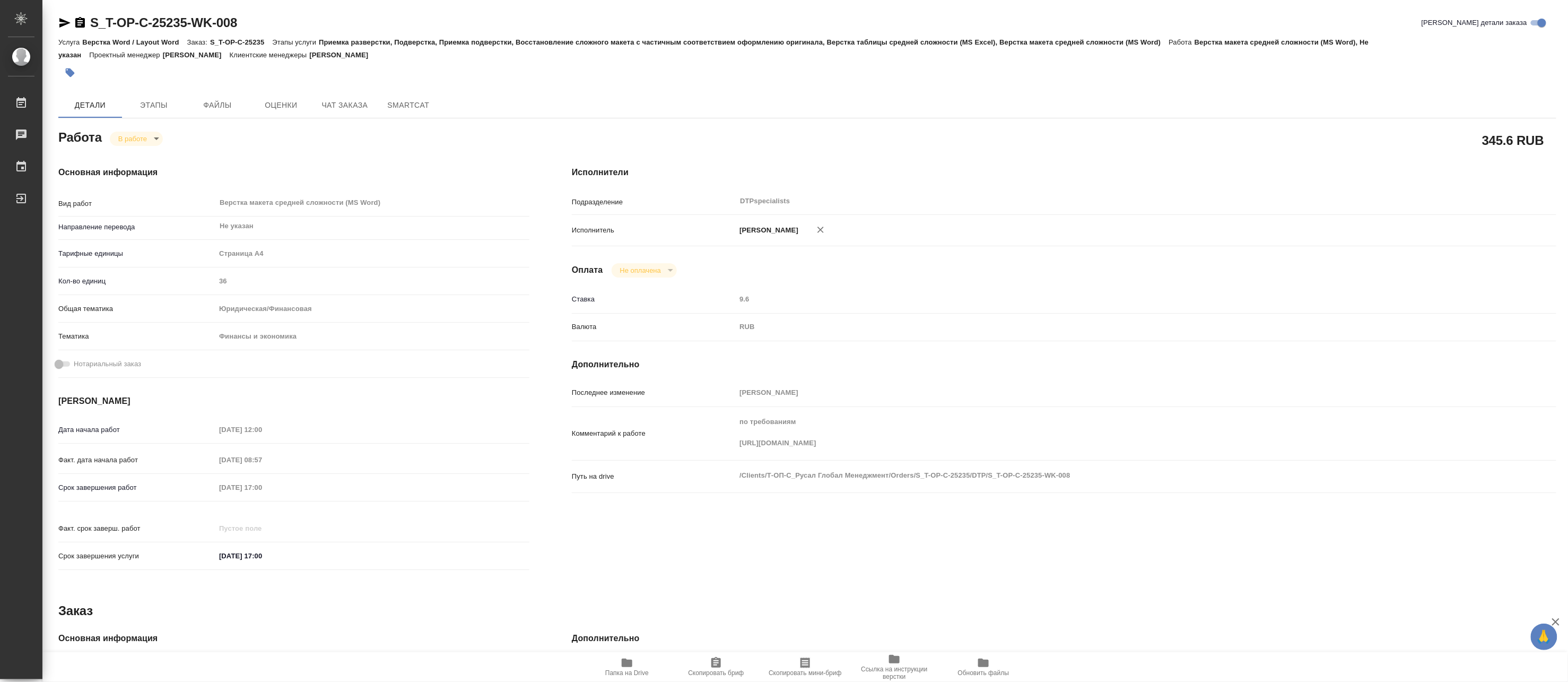
type textarea "x"
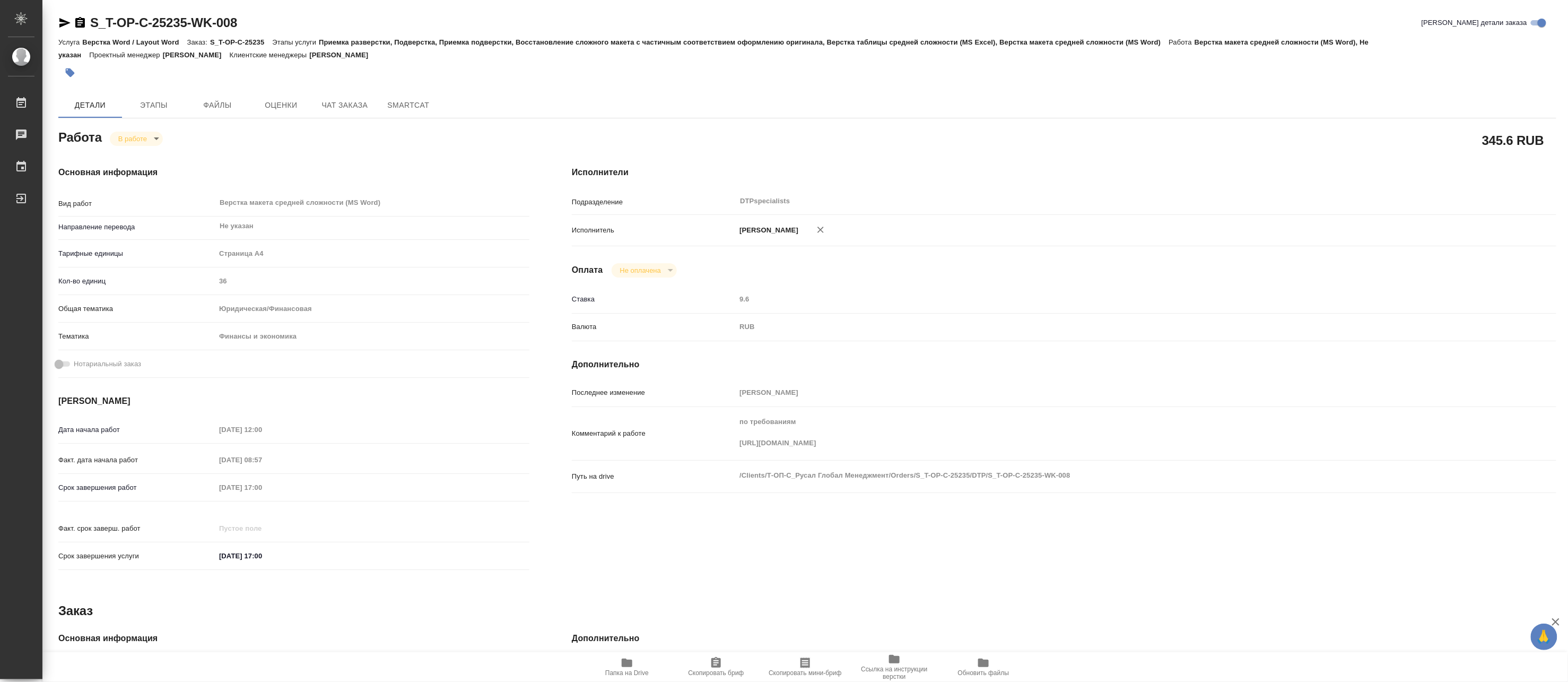
type textarea "x"
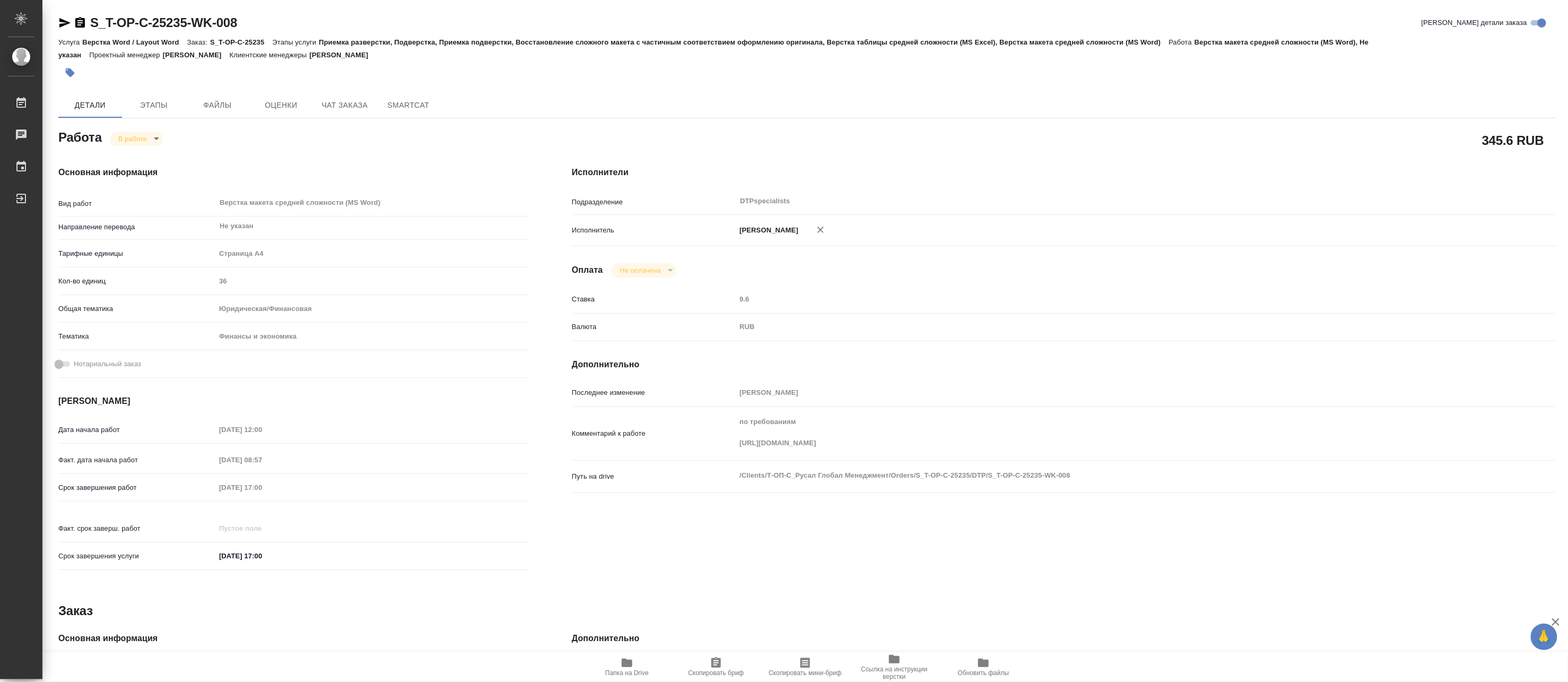
type textarea "x"
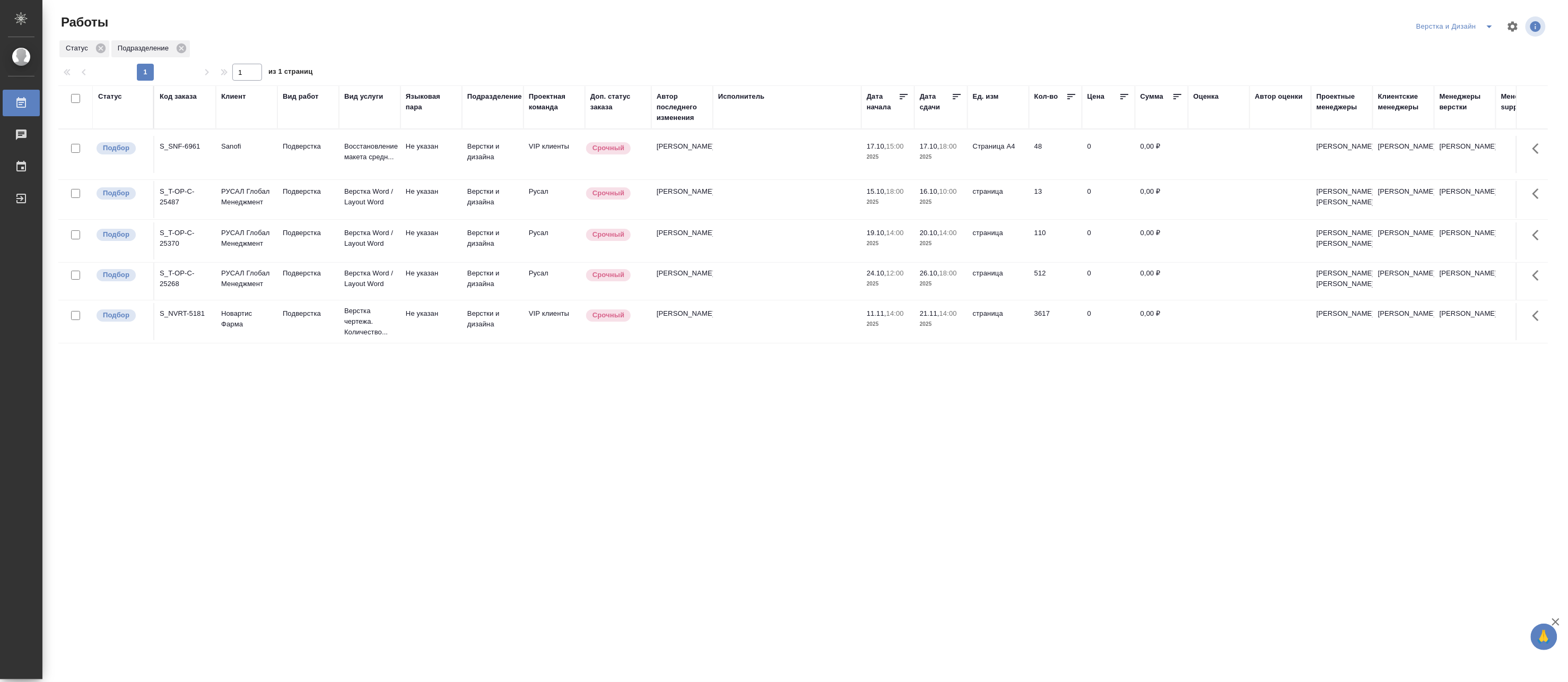
click at [394, 289] on p "Верстка Word / Layout Word" at bounding box center [370, 278] width 51 height 21
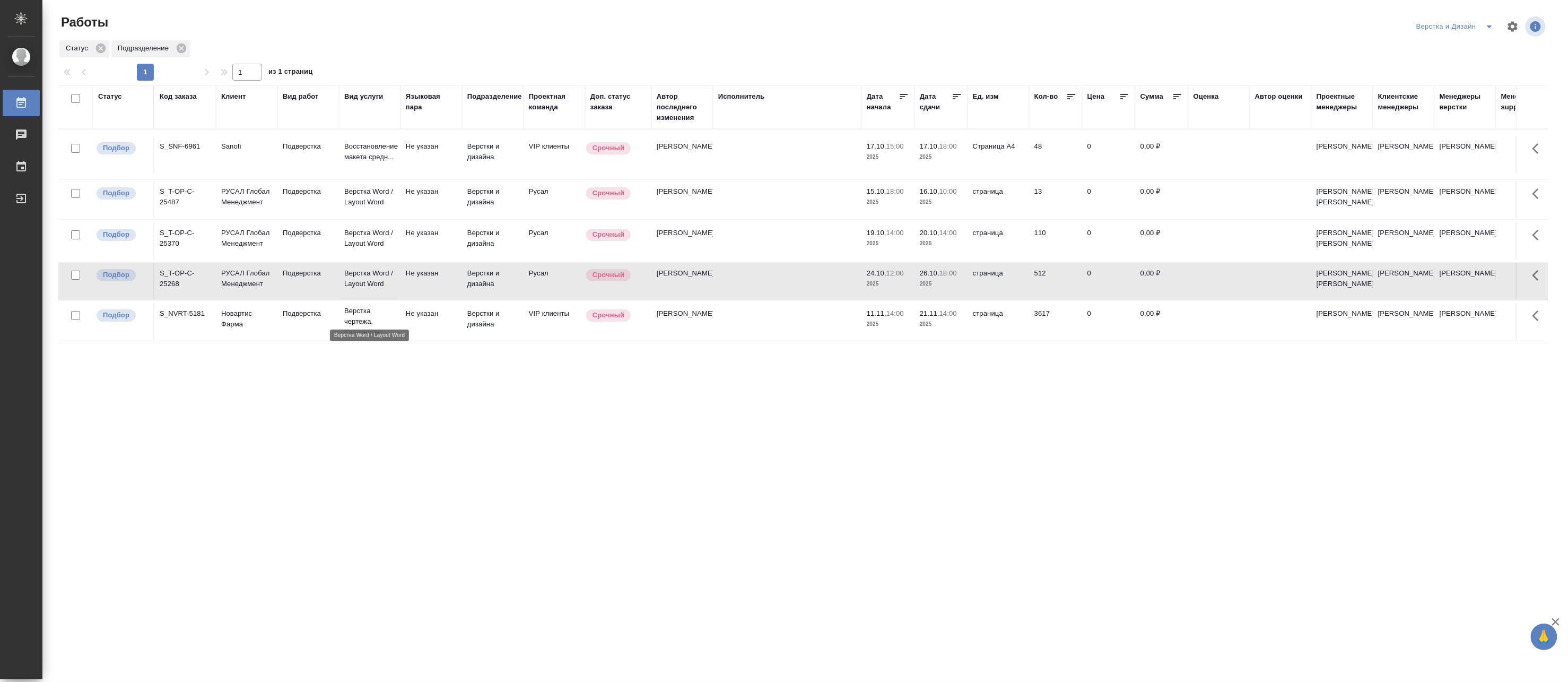
click at [394, 289] on p "Верстка Word / Layout Word" at bounding box center [370, 278] width 51 height 21
click at [1488, 24] on icon "split button" at bounding box center [1489, 26] width 13 height 13
click at [1445, 113] on li "DTPLight" at bounding box center [1461, 116] width 102 height 17
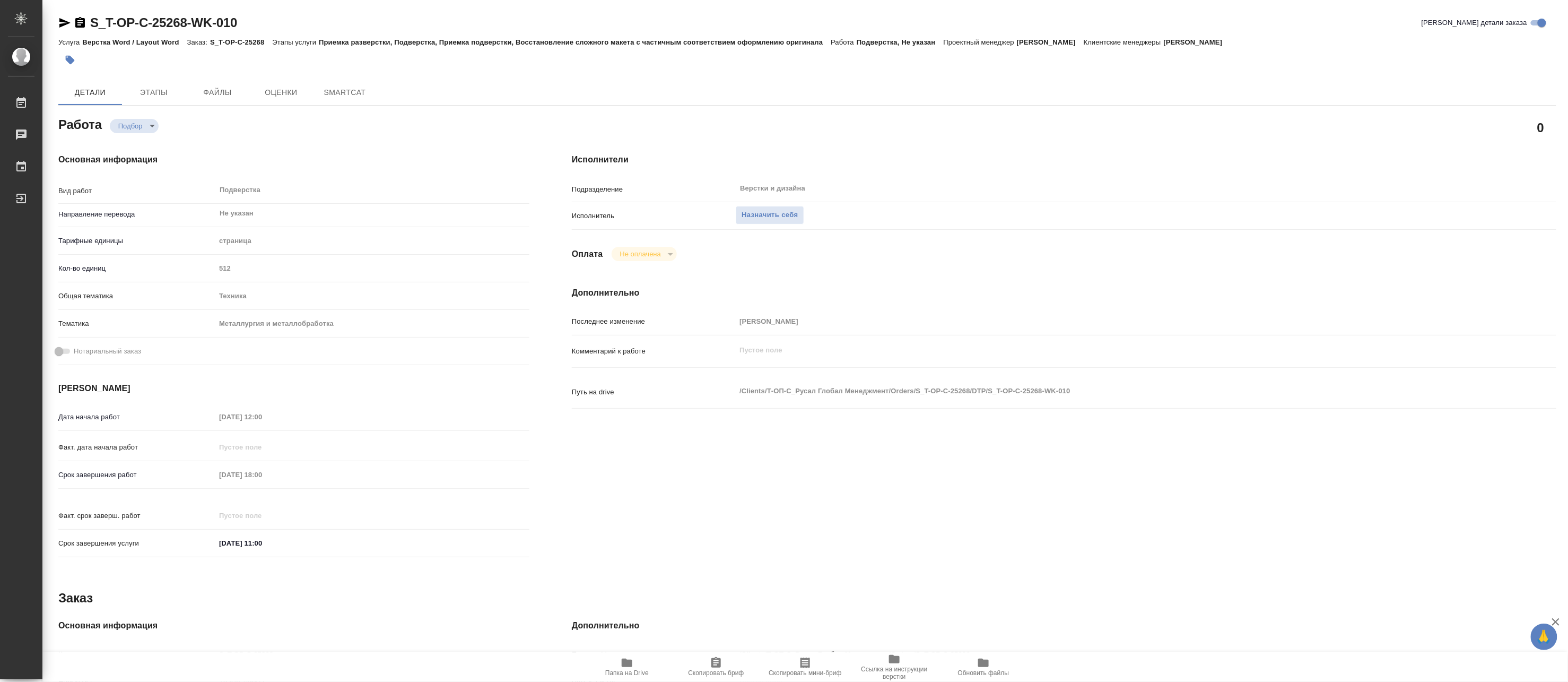
type textarea "x"
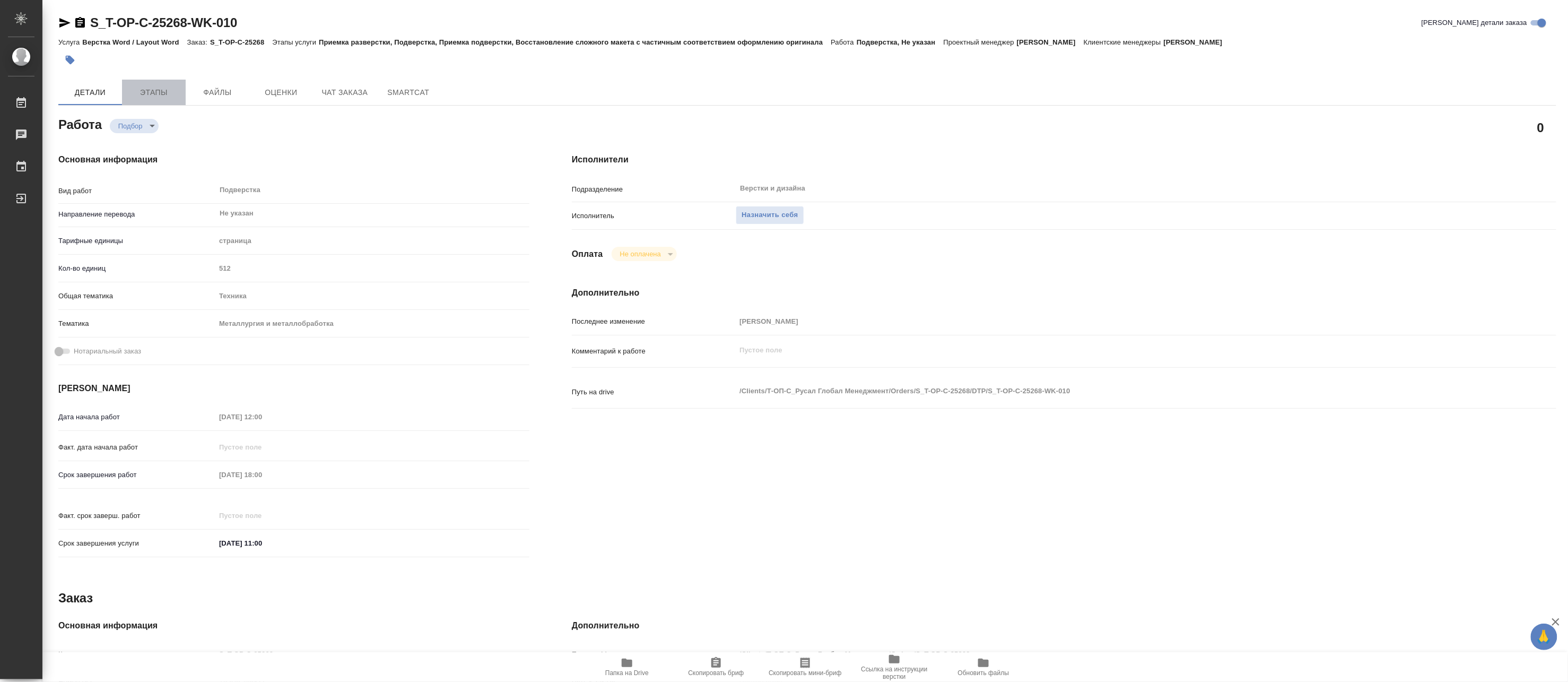
click at [156, 88] on span "Этапы" at bounding box center [154, 93] width 51 height 13
type textarea "x"
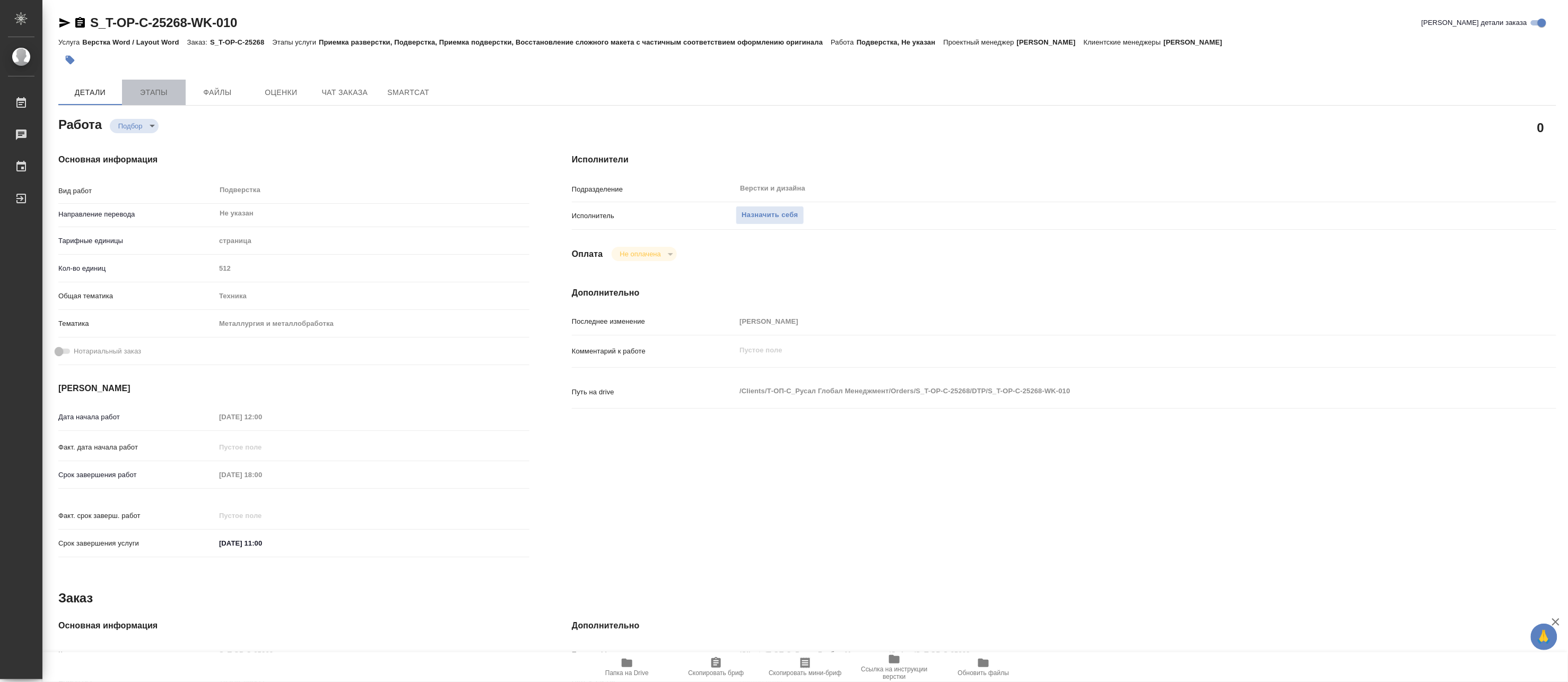
type textarea "x"
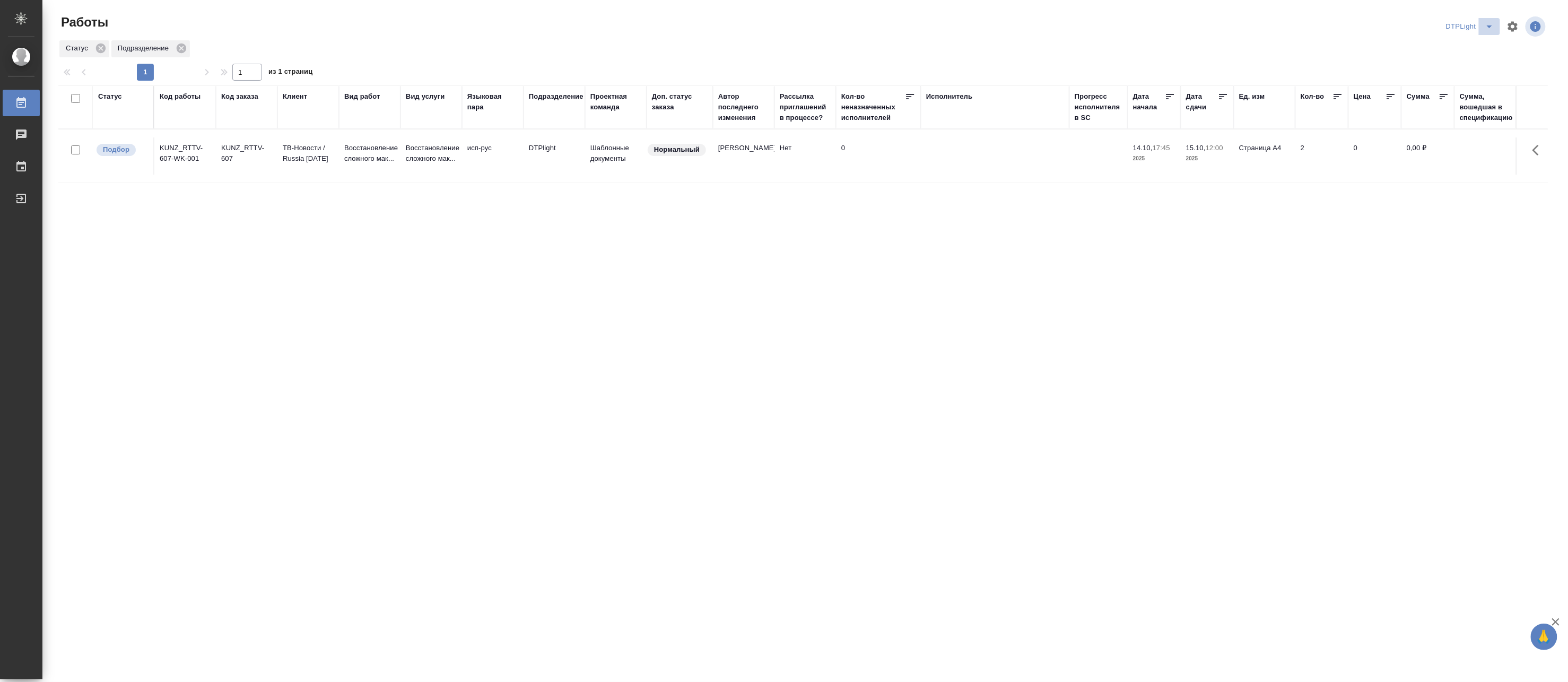
click at [1491, 23] on icon "split button" at bounding box center [1489, 26] width 13 height 13
click at [1483, 81] on li "[PERSON_NAME]" at bounding box center [1477, 82] width 102 height 17
